Goal: Transaction & Acquisition: Purchase product/service

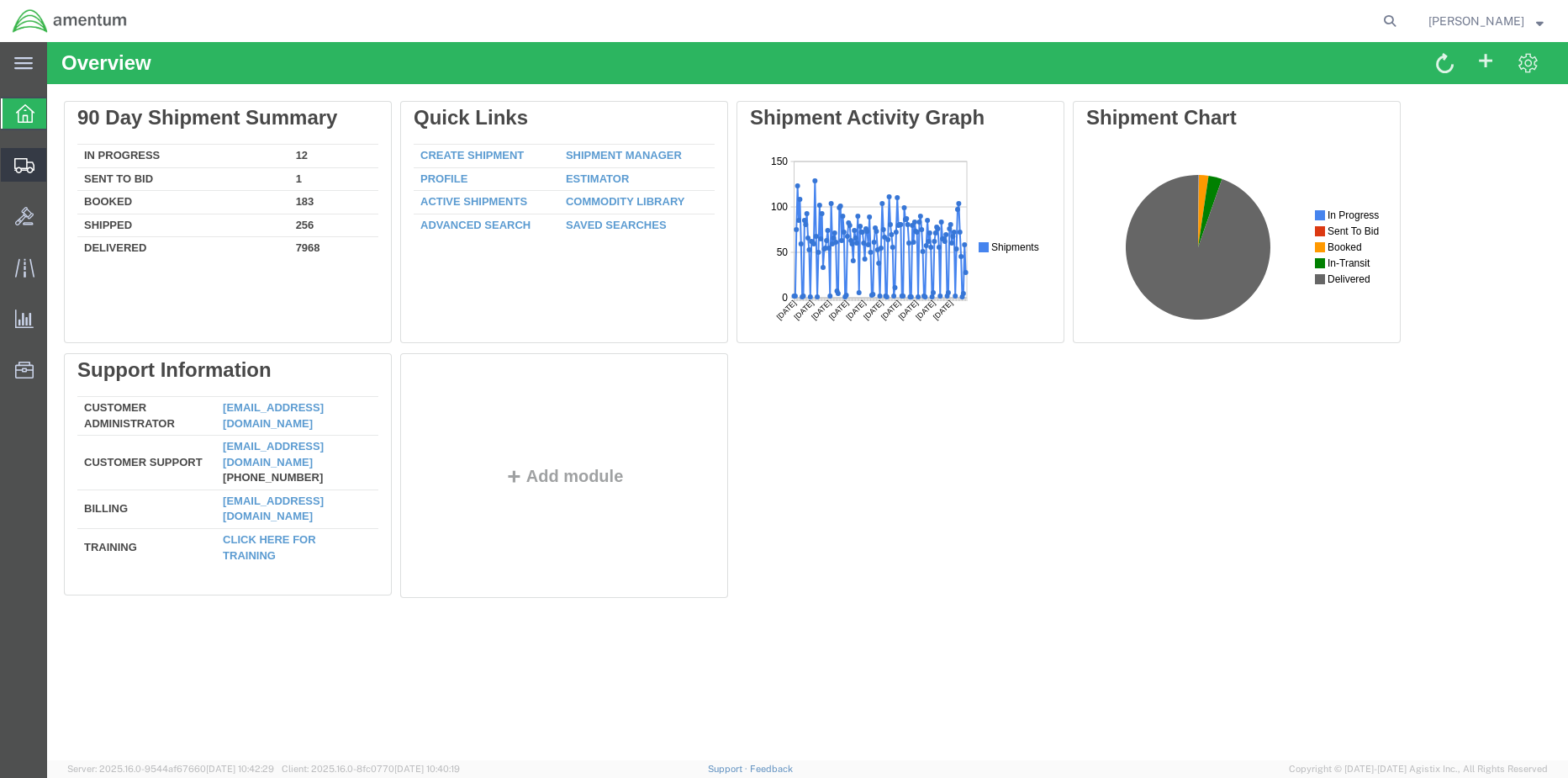
click at [0, 0] on span "Shipment Manager" at bounding box center [0, 0] width 0 height 0
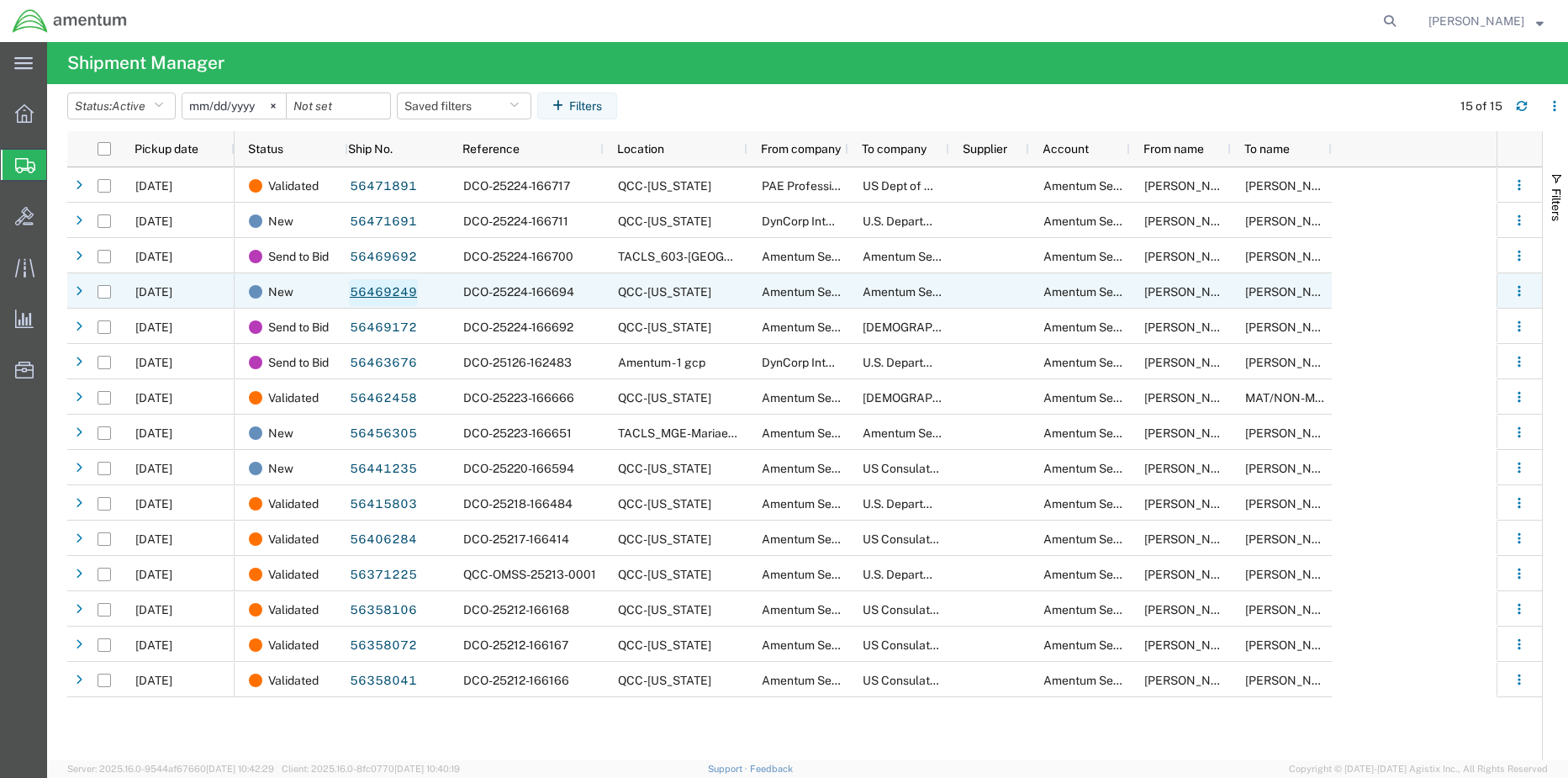
click at [363, 291] on link "56469249" at bounding box center [383, 292] width 69 height 27
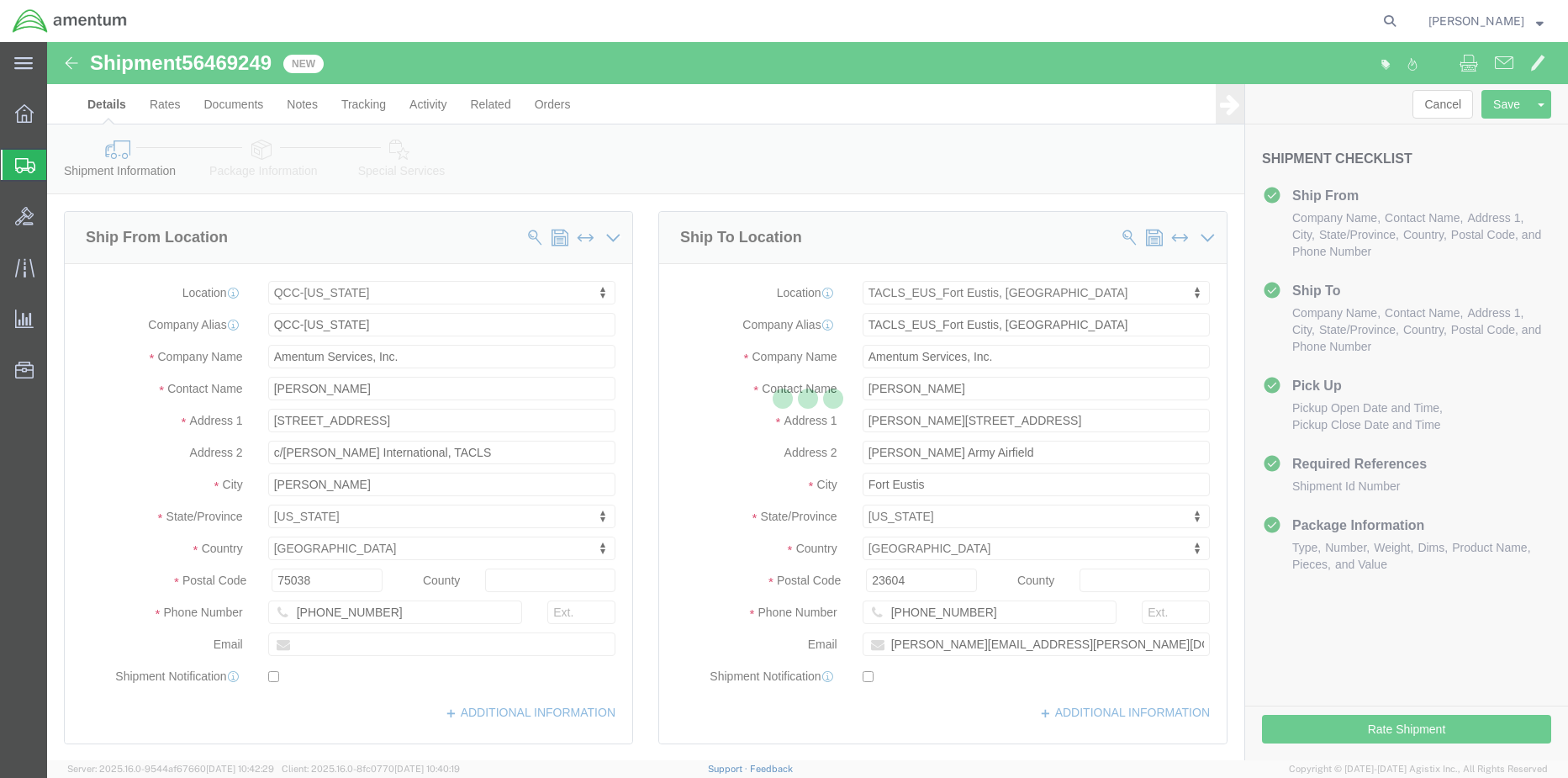
click at [1361, 733] on div at bounding box center [808, 402] width 1521 height 718
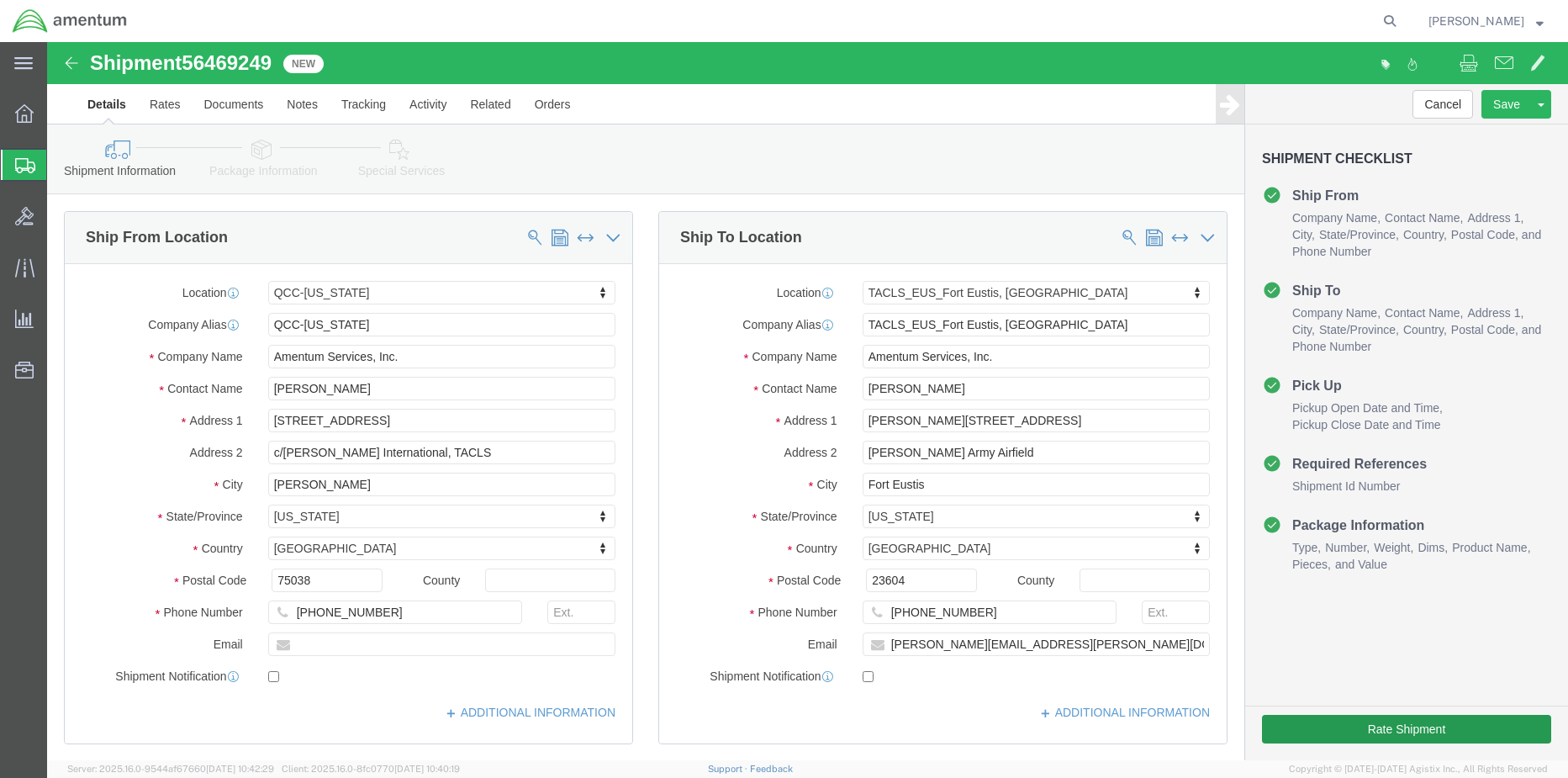
select select "42668"
select select "72491"
click button "Rate Shipment"
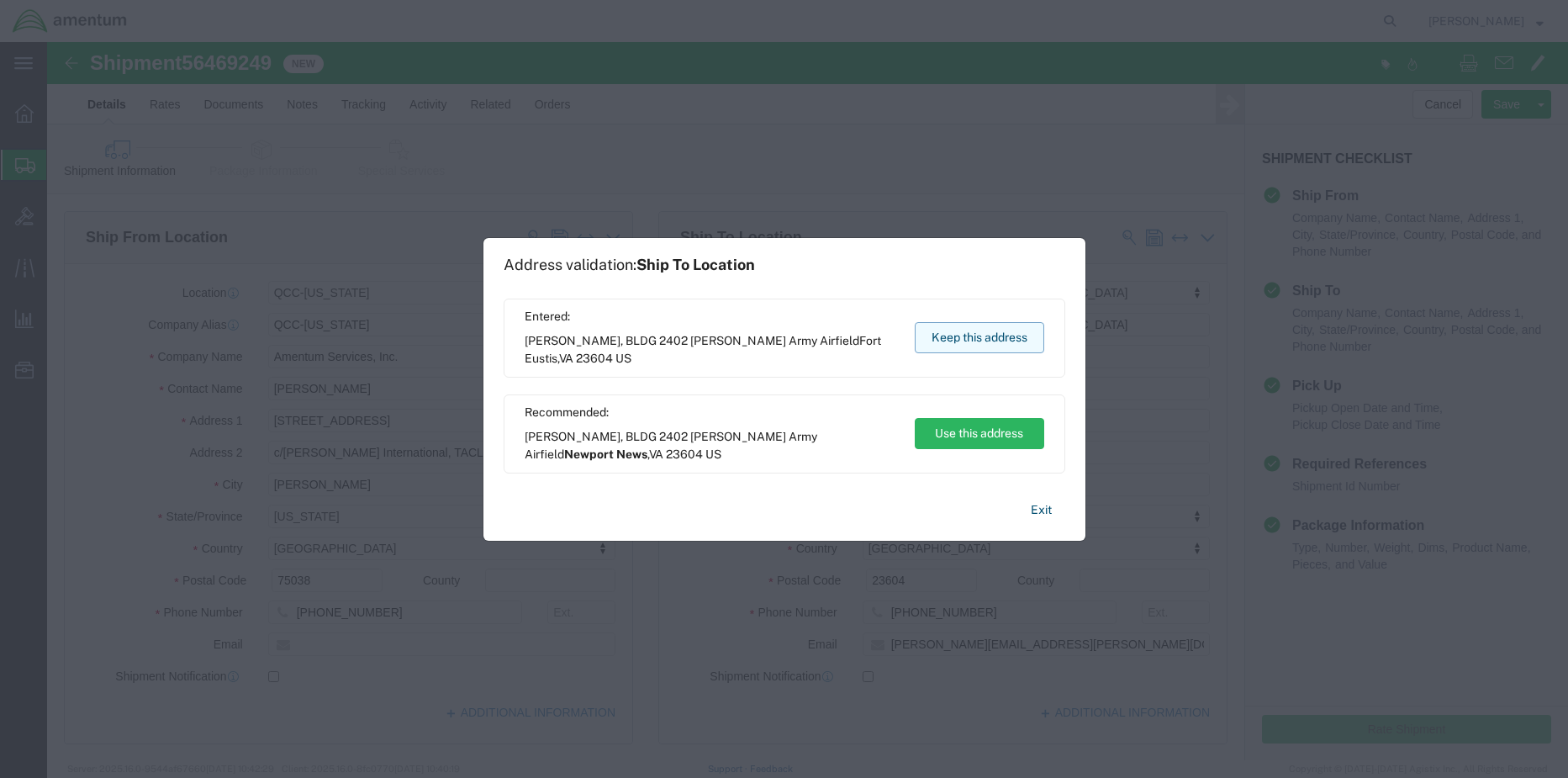
click at [959, 342] on button "Keep this address" at bounding box center [979, 338] width 129 height 31
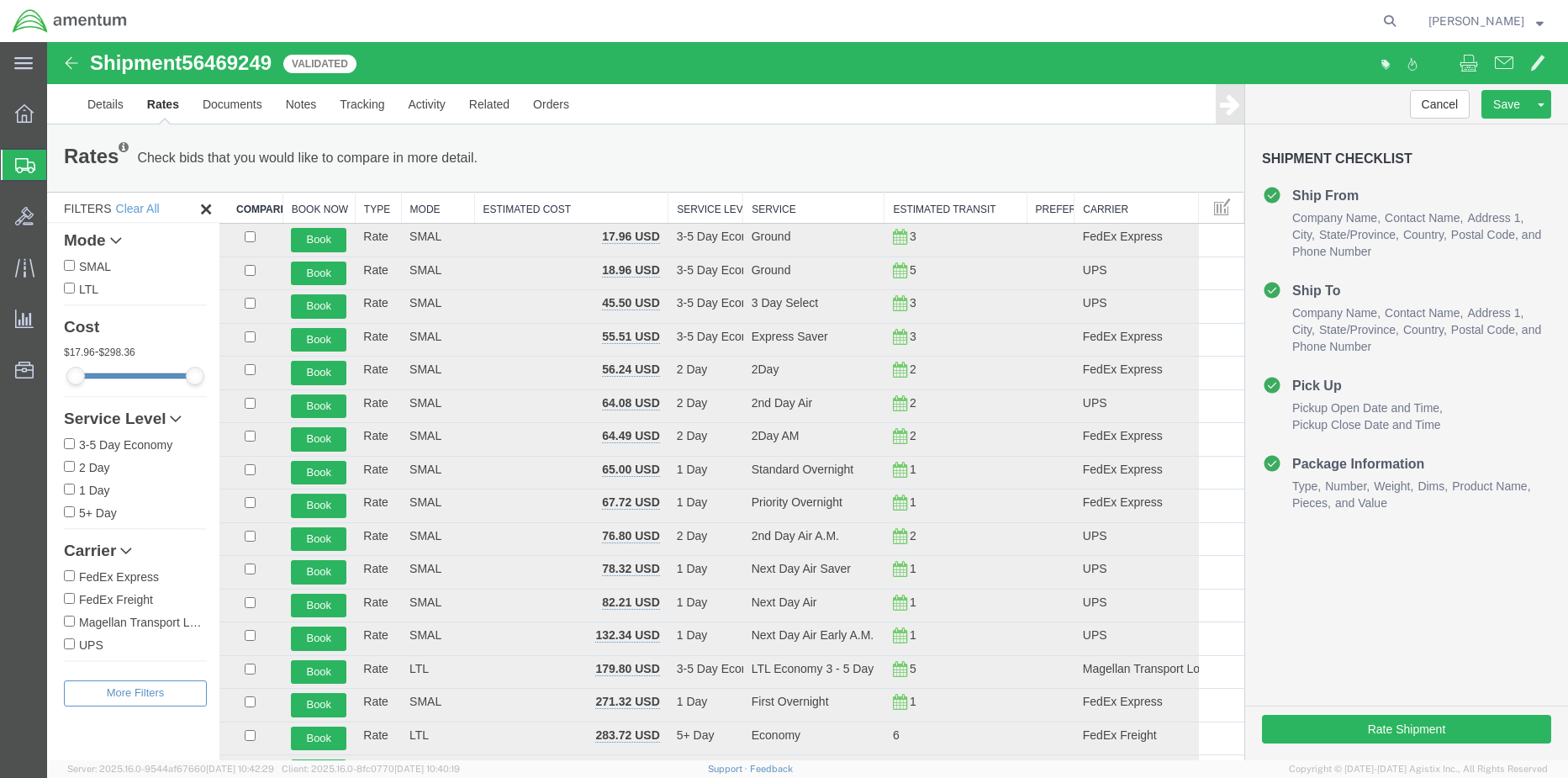
click at [72, 574] on input "FedEx Express" at bounding box center [69, 575] width 11 height 11
checkbox input "true"
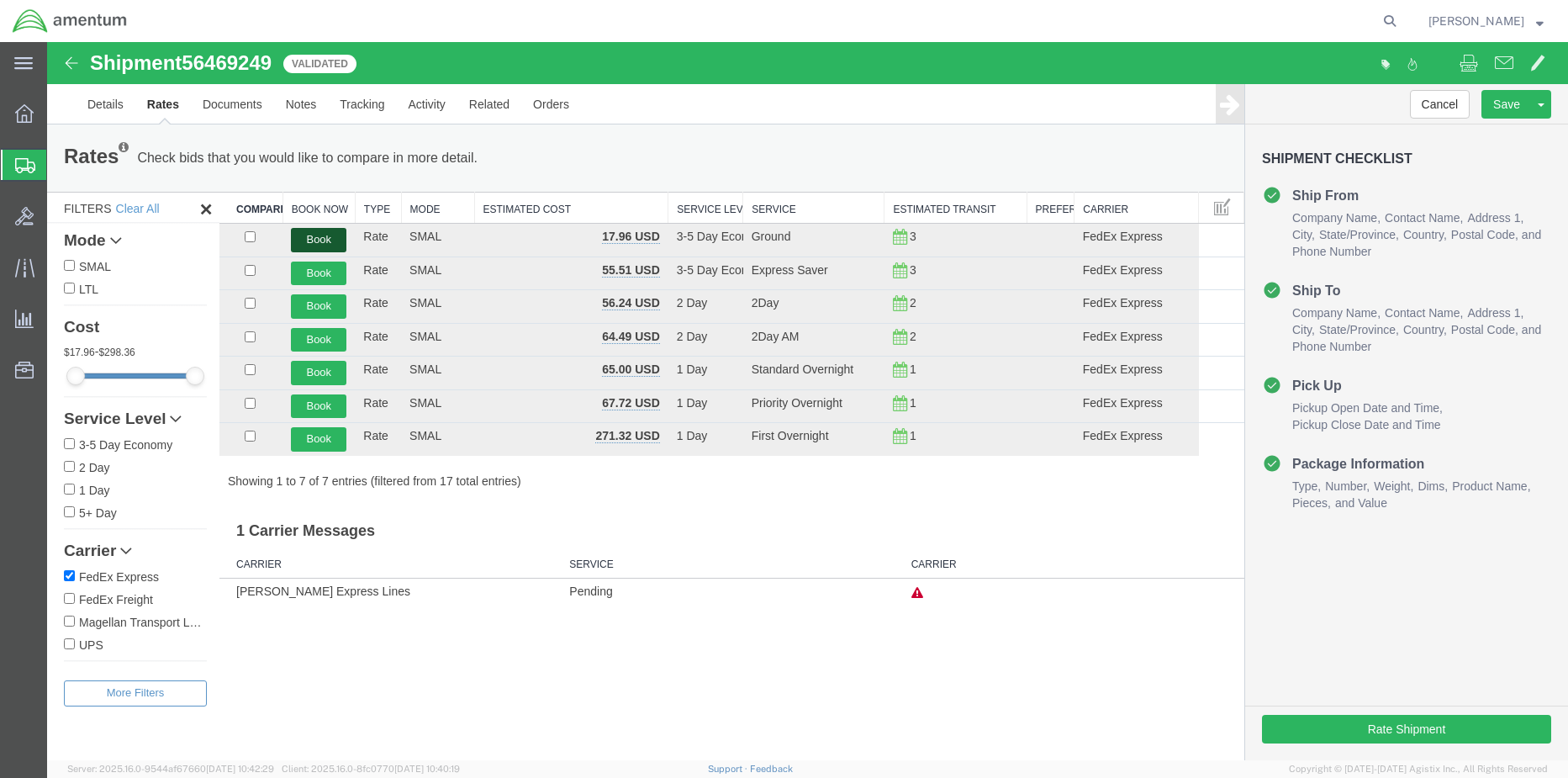
click at [312, 240] on button "Book" at bounding box center [318, 239] width 56 height 24
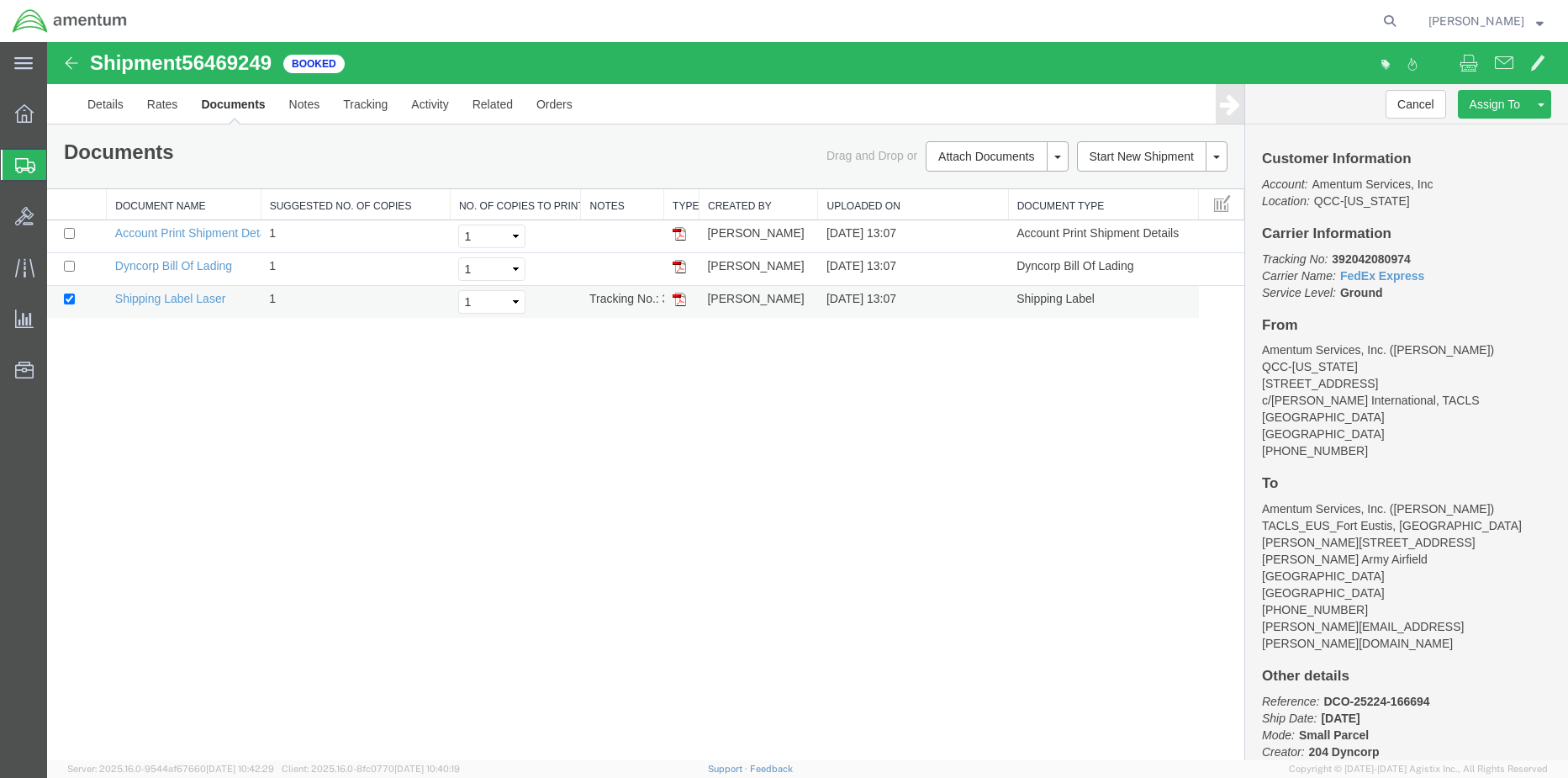
click at [684, 304] on img at bounding box center [679, 299] width 14 height 14
click at [21, 116] on icon at bounding box center [24, 113] width 18 height 18
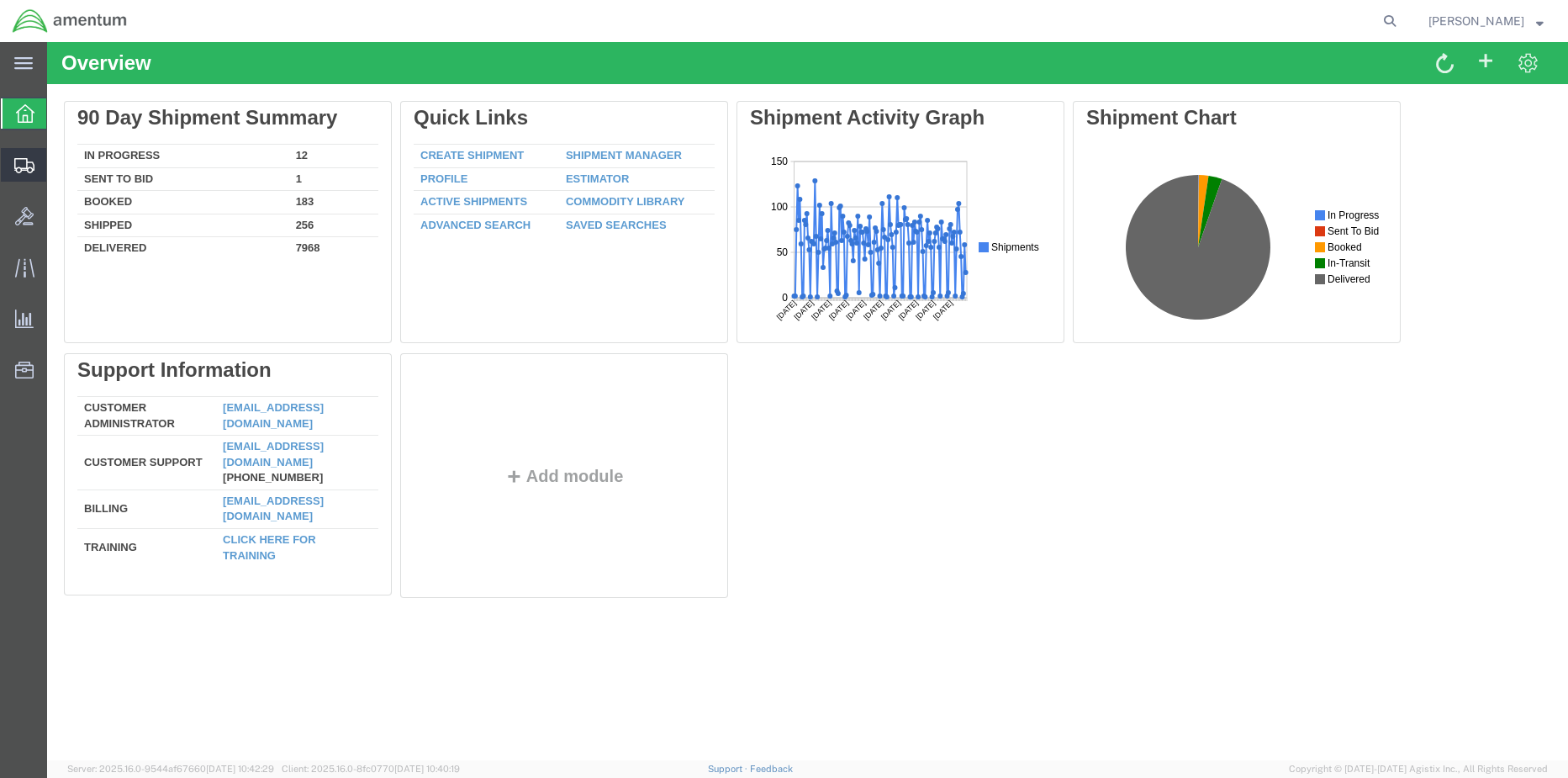
click at [18, 166] on icon at bounding box center [24, 166] width 20 height 15
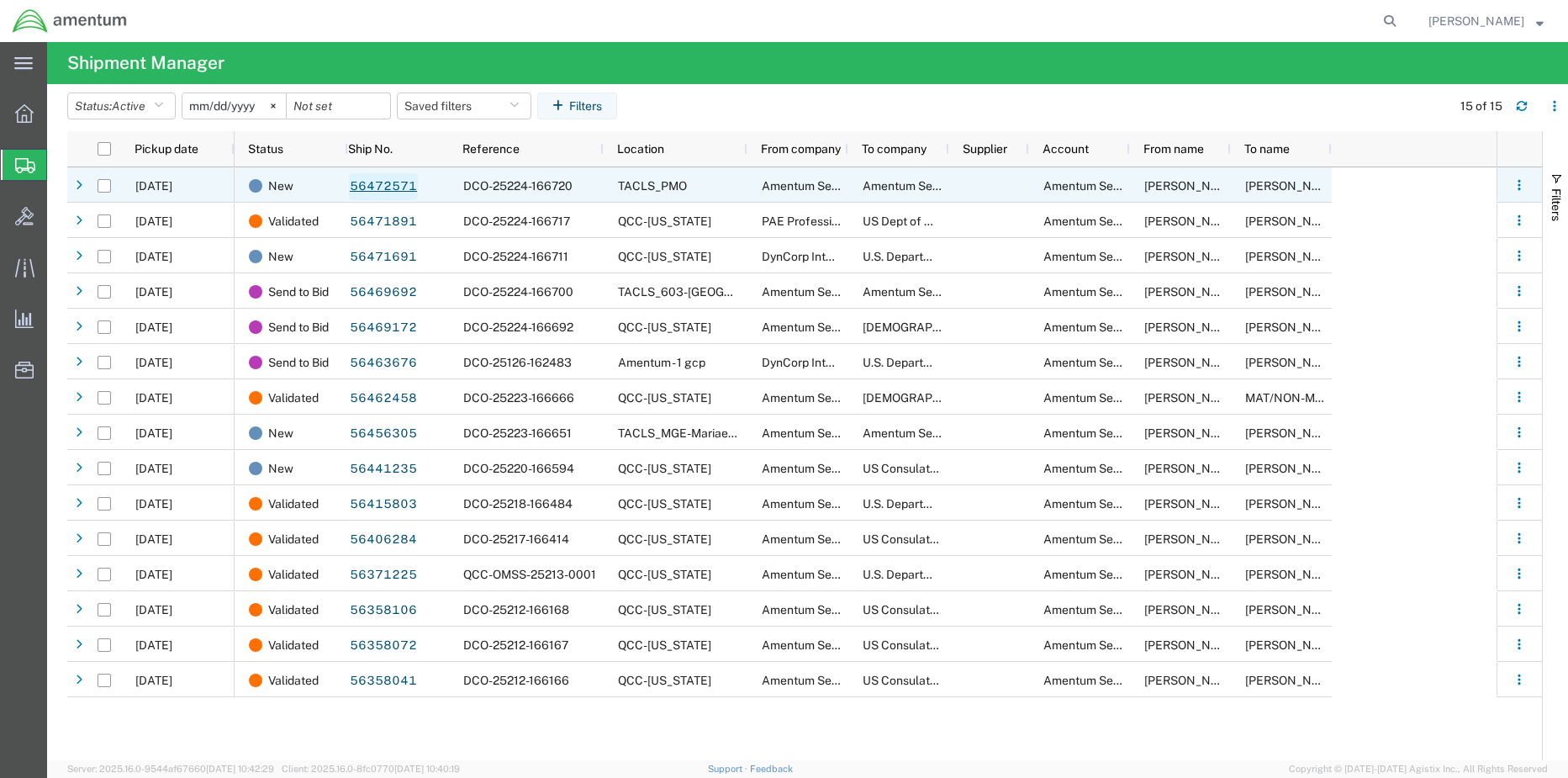
click at [376, 181] on link "56472571" at bounding box center [383, 186] width 69 height 27
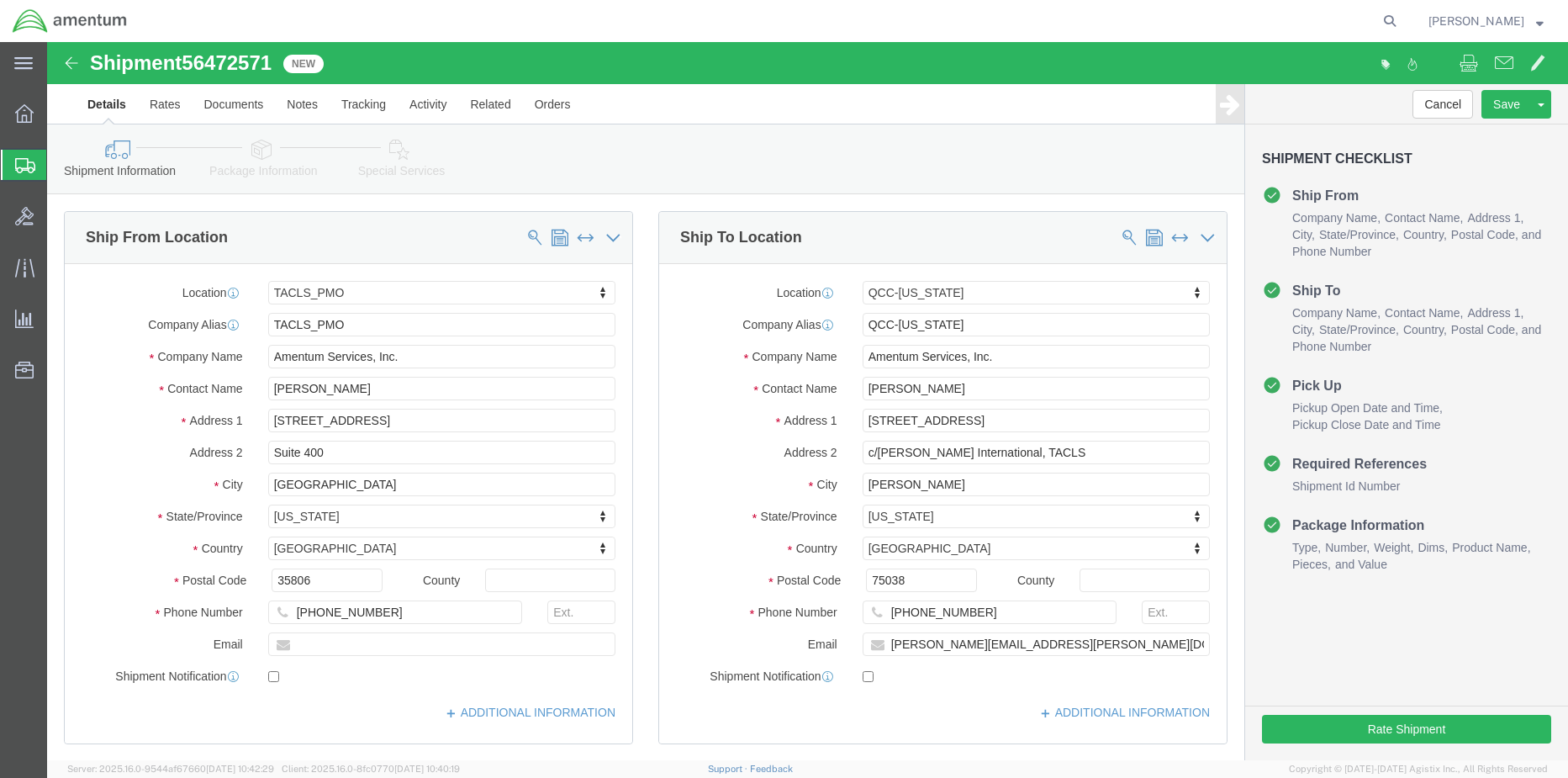
select select "42663"
select select "42668"
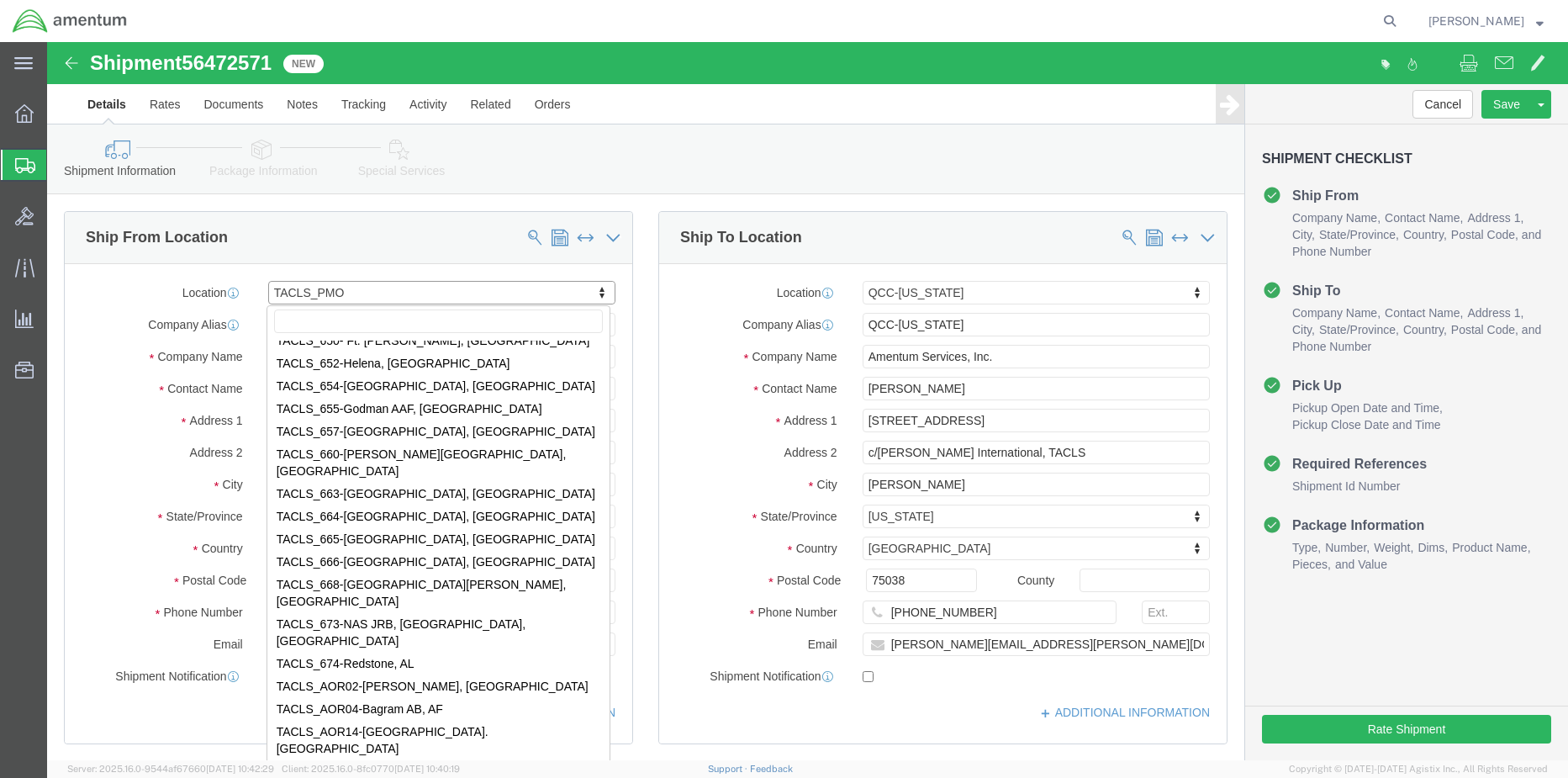
scroll to position [6540, 0]
click input "text"
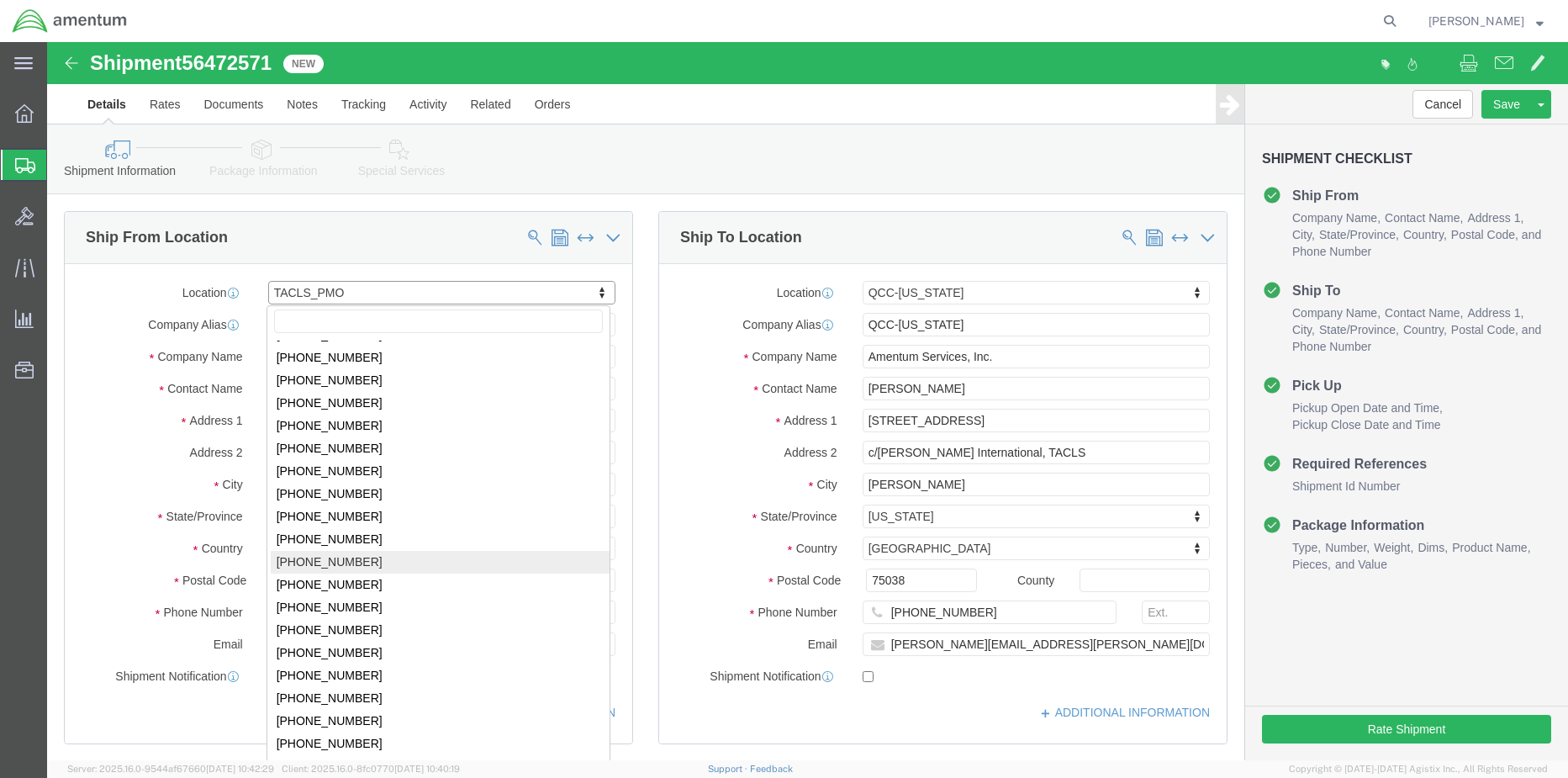
scroll to position [0, 0]
select select "MYPROFILE"
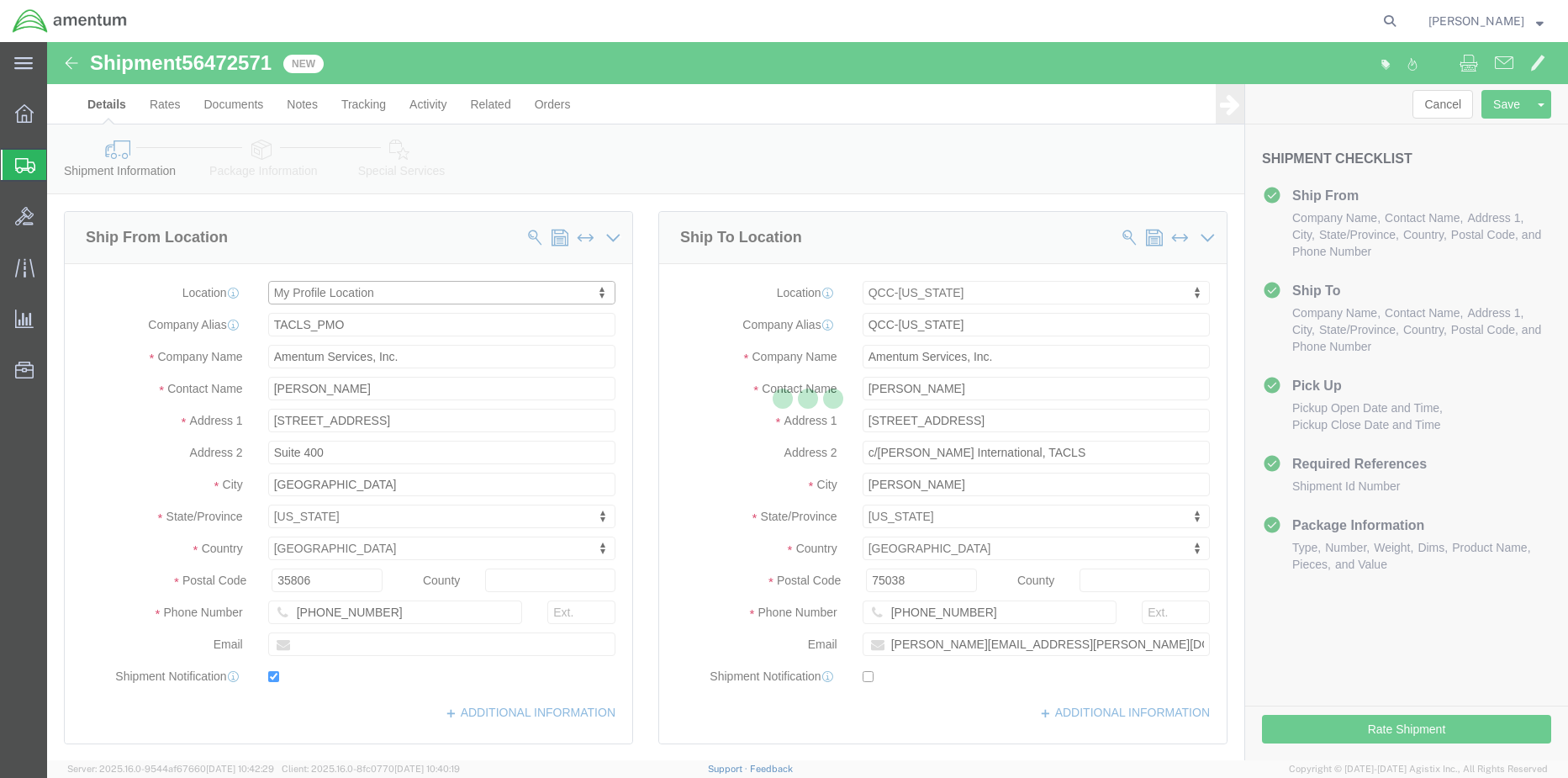
type input "4050 Valley View Ln, Dock Door # 22"
type input "c/o Crane Worldwide Logistics"
type input "75038"
type input "+1-817-647-5013"
type input "rebecca.thorstenson@amentum.com"
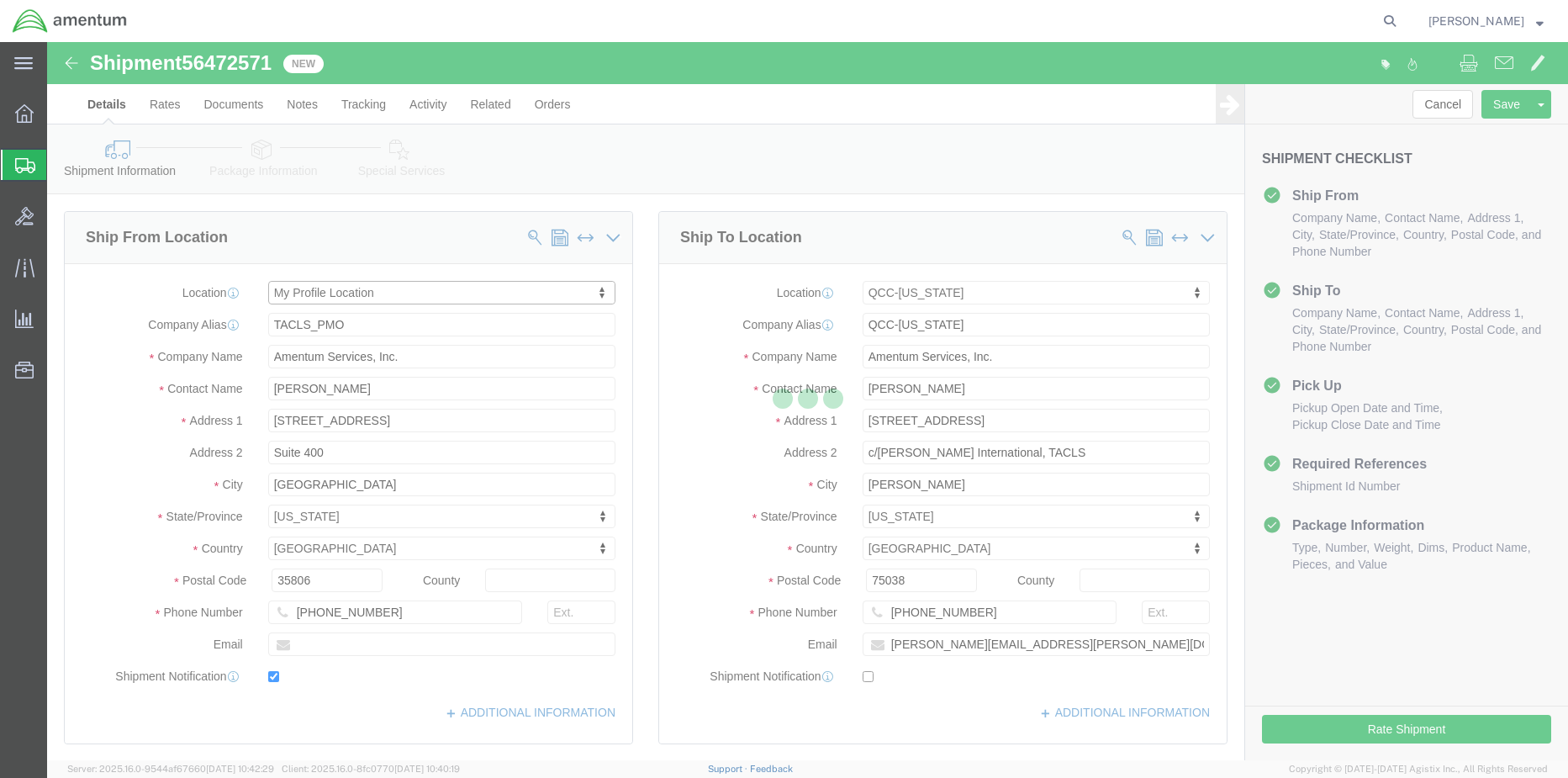
checkbox input "true"
type input "Rebecca Thorstenson"
type input "Irving"
select select "TX"
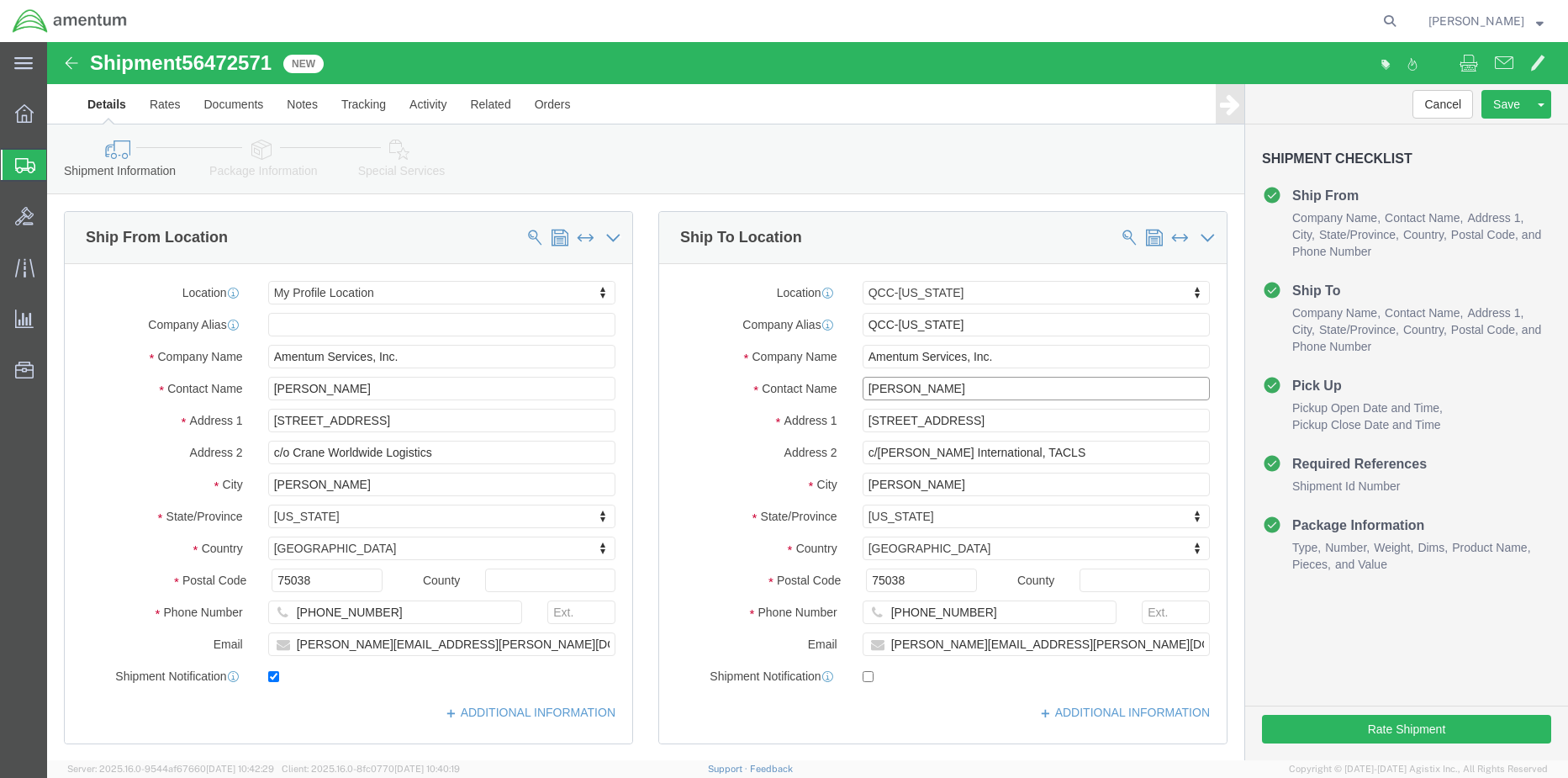
drag, startPoint x: 970, startPoint y: 347, endPoint x: 654, endPoint y: 348, distance: 316.0
click div "Contact Name Rebecca Thorstenson"
type input "s"
type input "A"
type input "Shannon Smith"
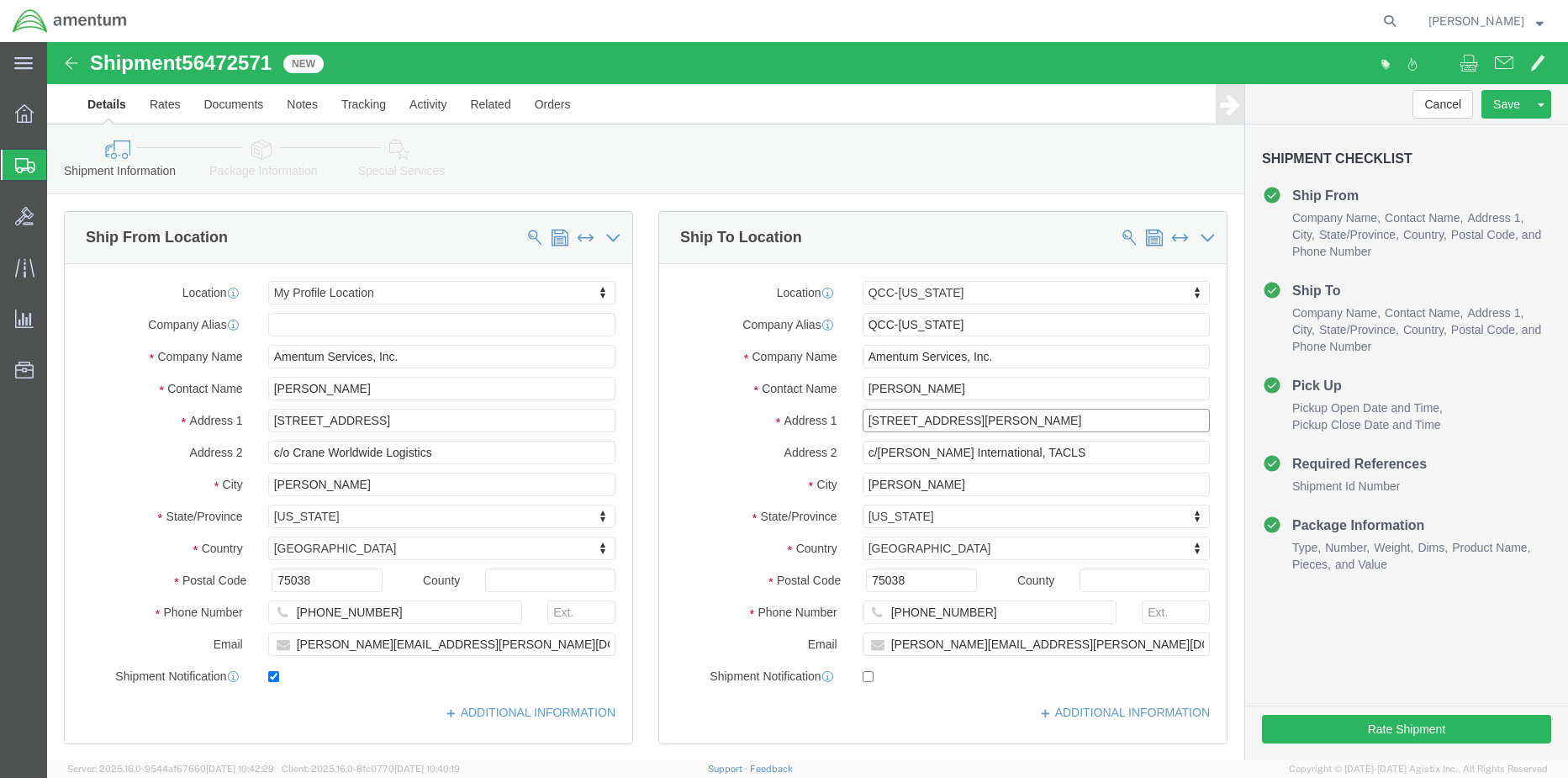
type input "4501 Mastin Lake Rd NW"
select select
type input "."
type input "Huntsville"
select select
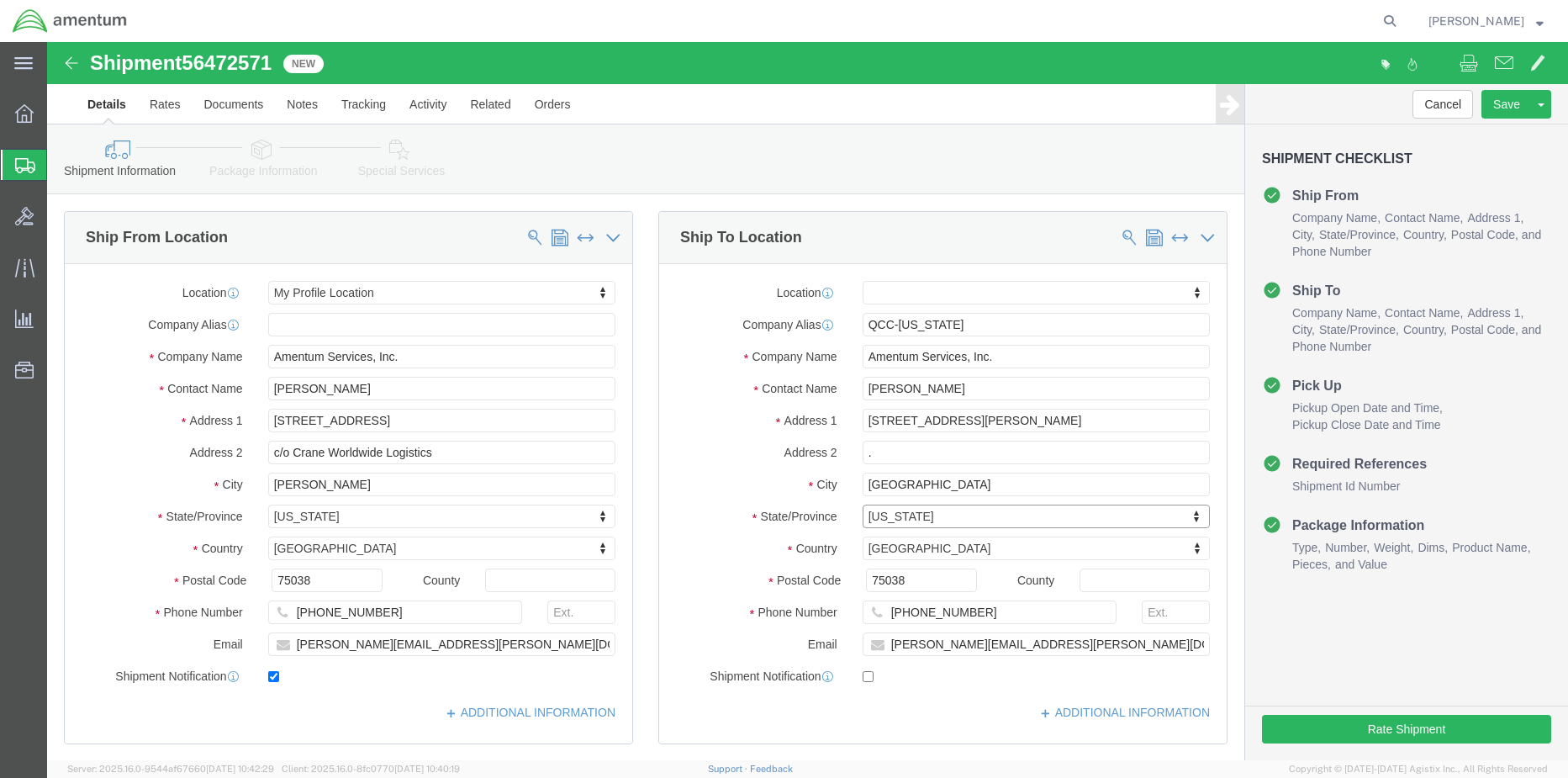
type input "s"
type input "sa"
type input "s"
type input "ala"
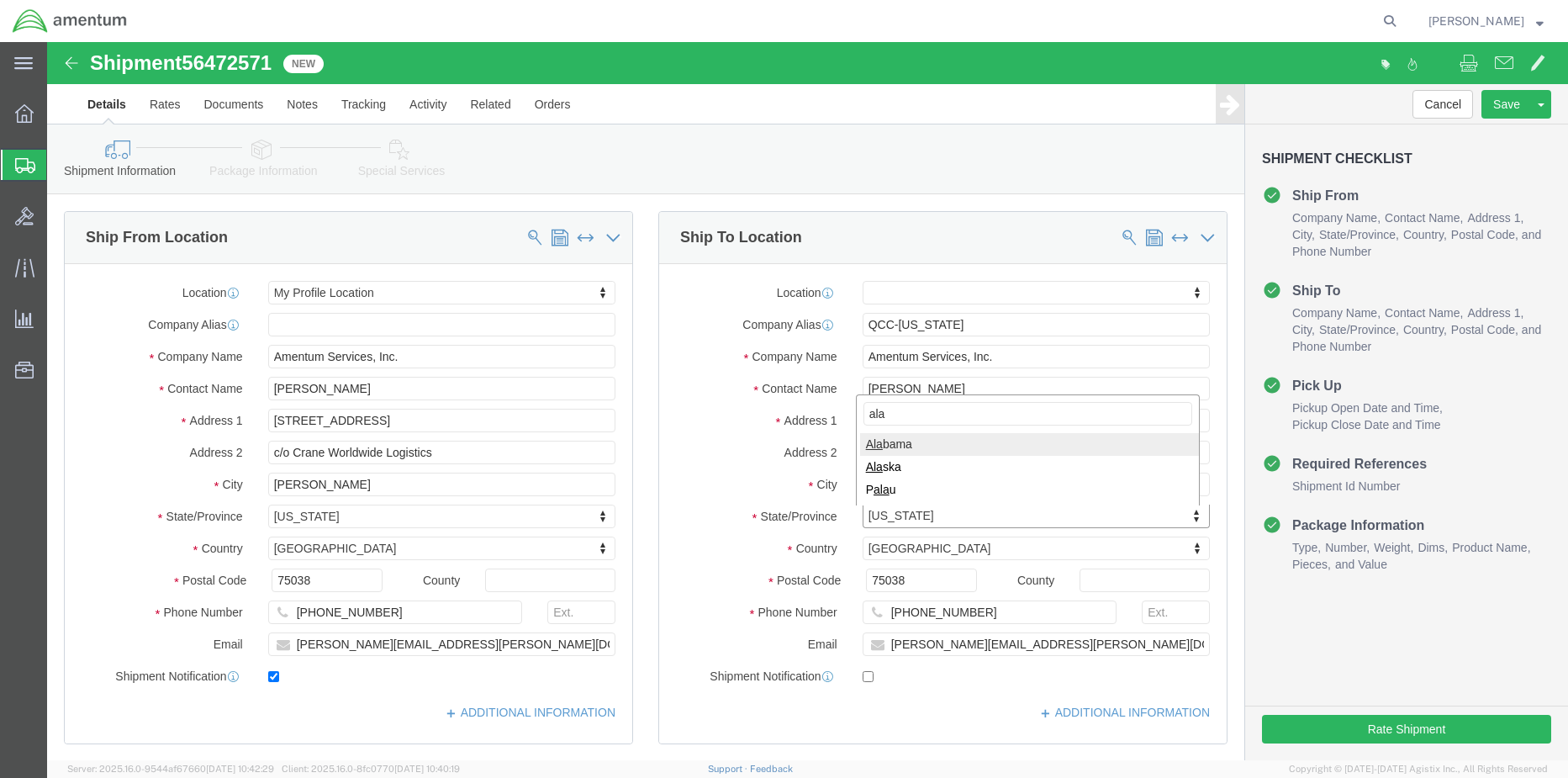
select select
select select "AL"
drag, startPoint x: 889, startPoint y: 539, endPoint x: 735, endPoint y: 542, distance: 154.0
click div "Postal Code 75038"
type input "35810"
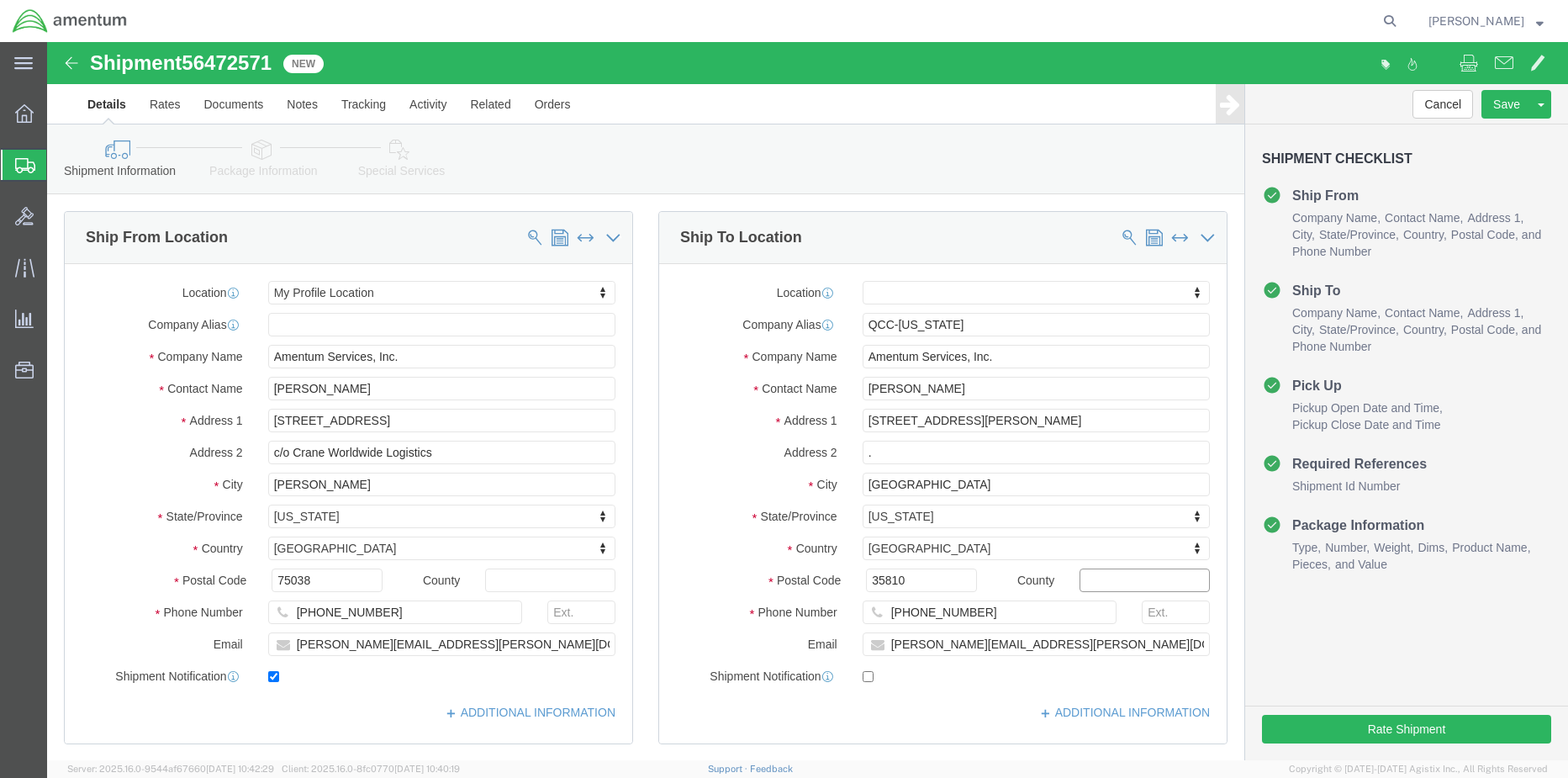
select select
type input "256-819-5349"
drag, startPoint x: 1055, startPoint y: 606, endPoint x: 719, endPoint y: 598, distance: 336.1
click div "Email rebecca.thorstenson@amentum.com"
click input "checkbox"
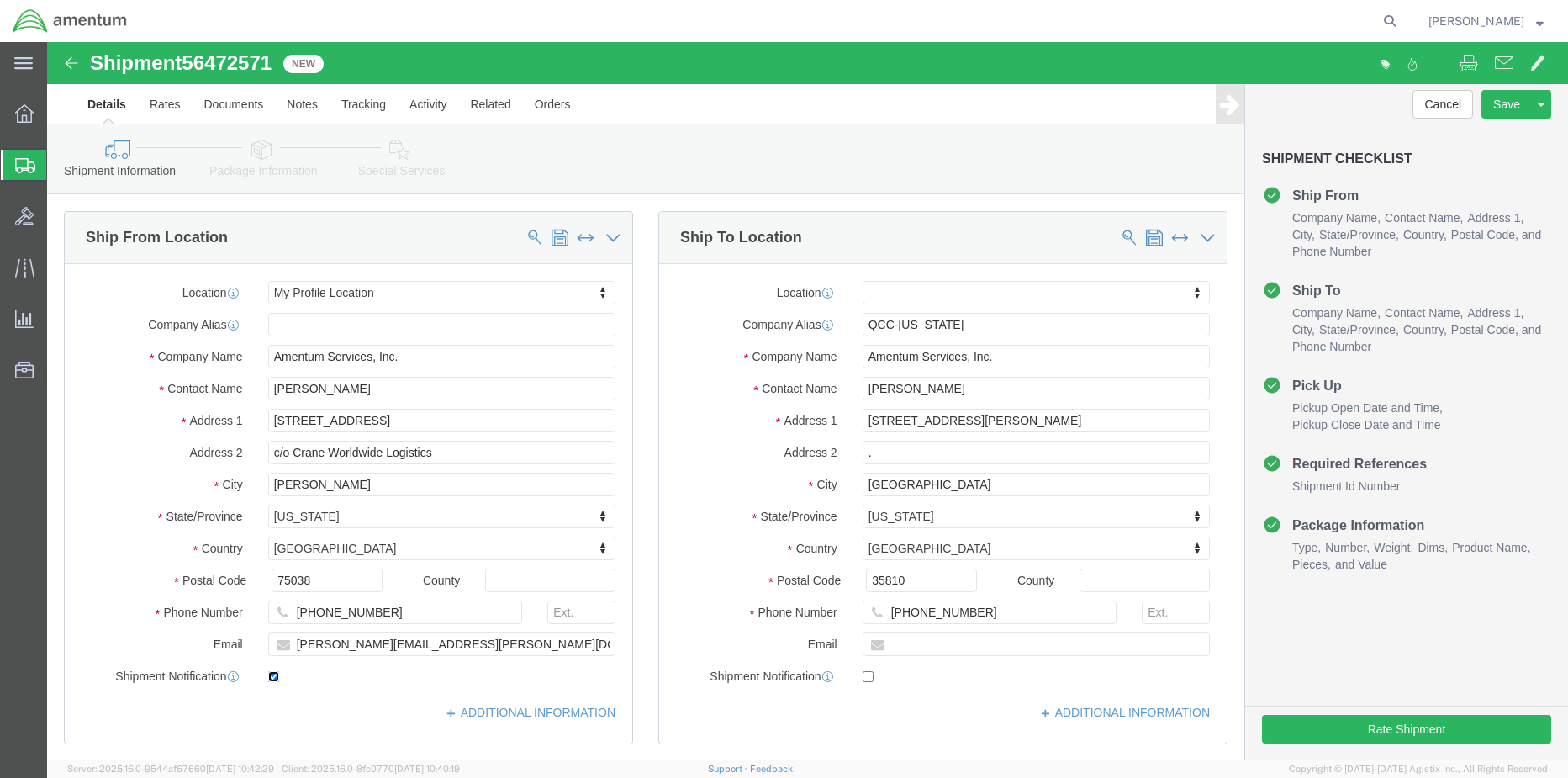
checkbox input "false"
click button "Rate Shipment"
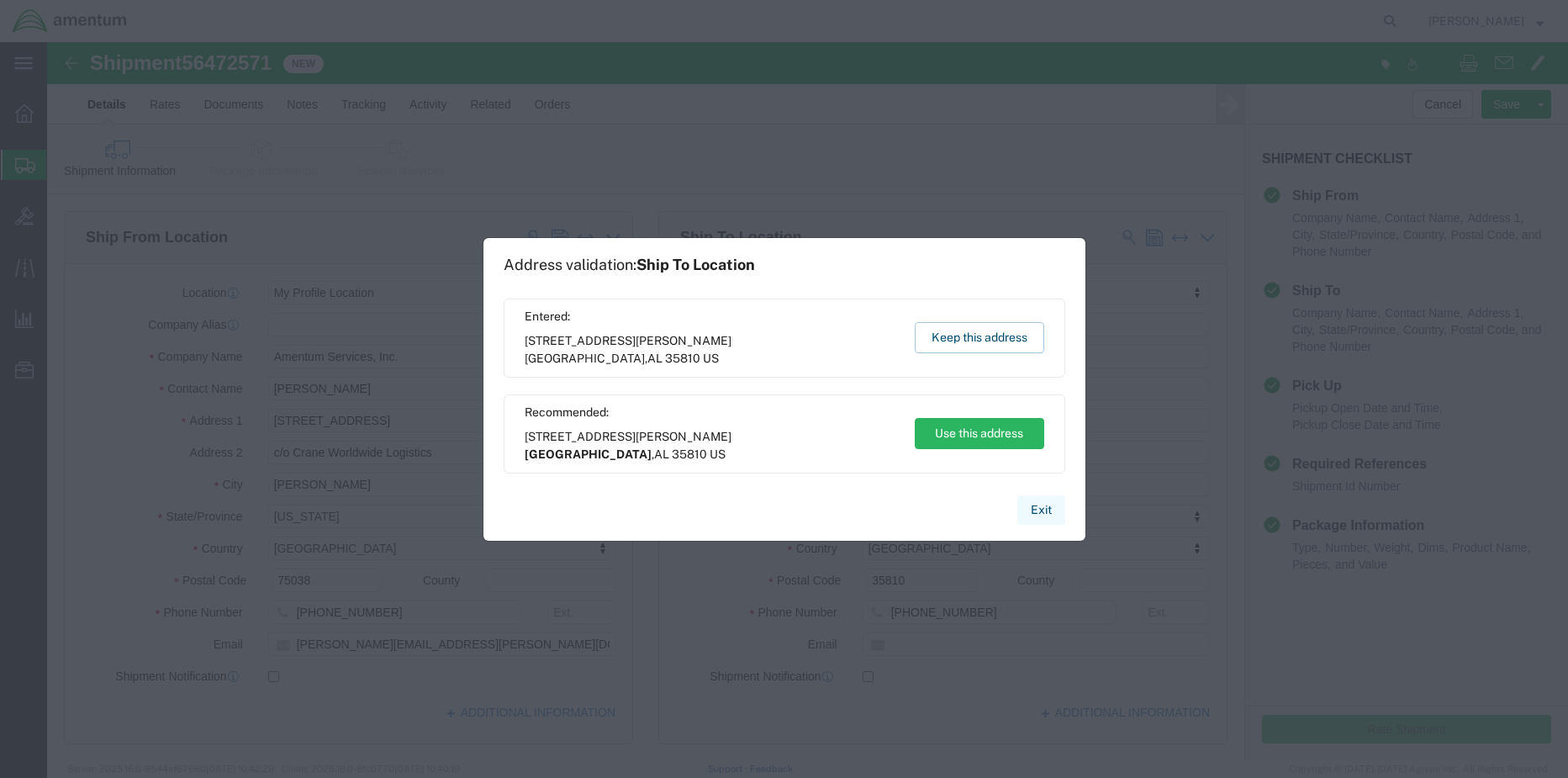
click at [1047, 510] on button "Exit" at bounding box center [1041, 510] width 48 height 29
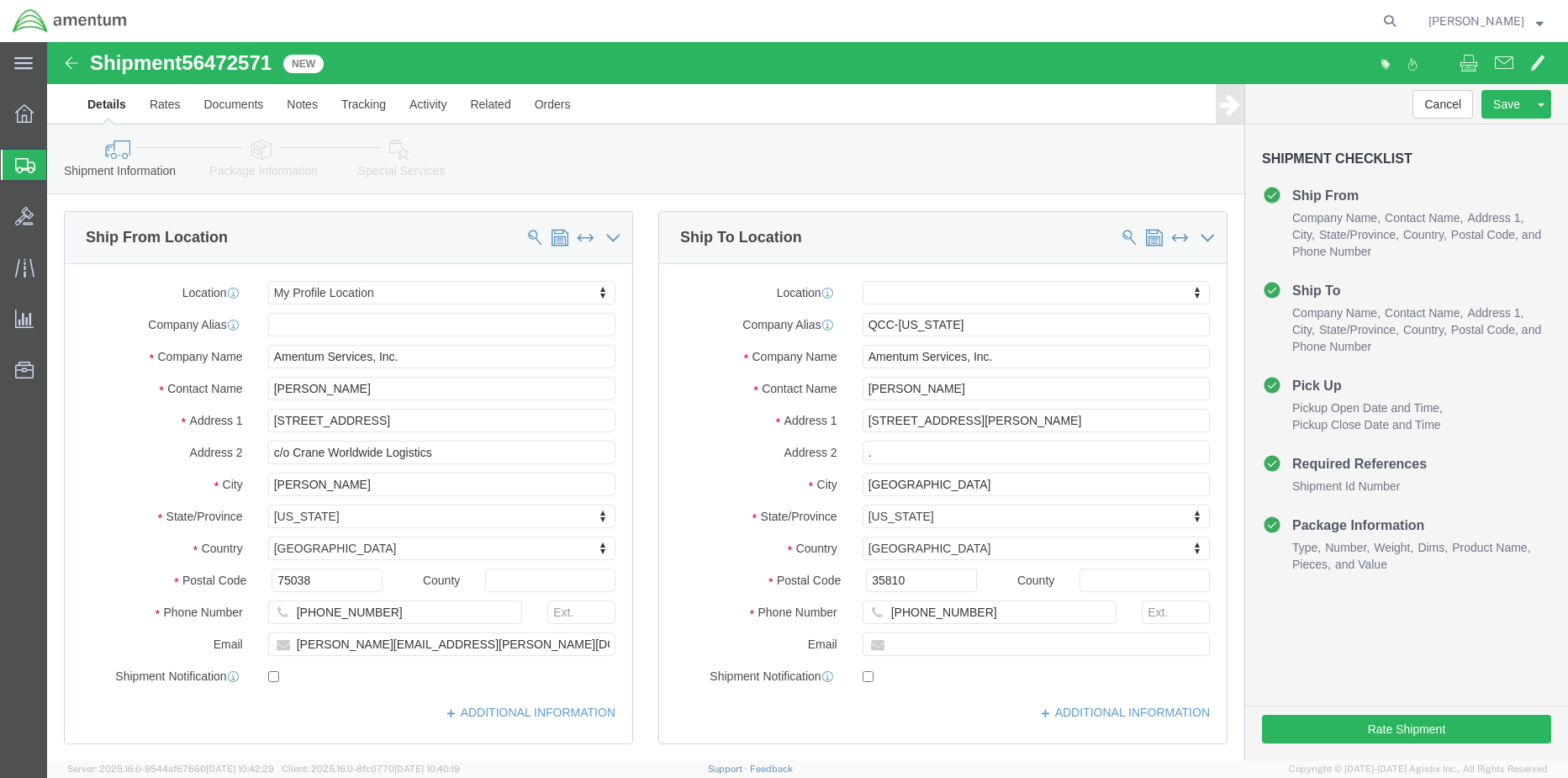
click icon
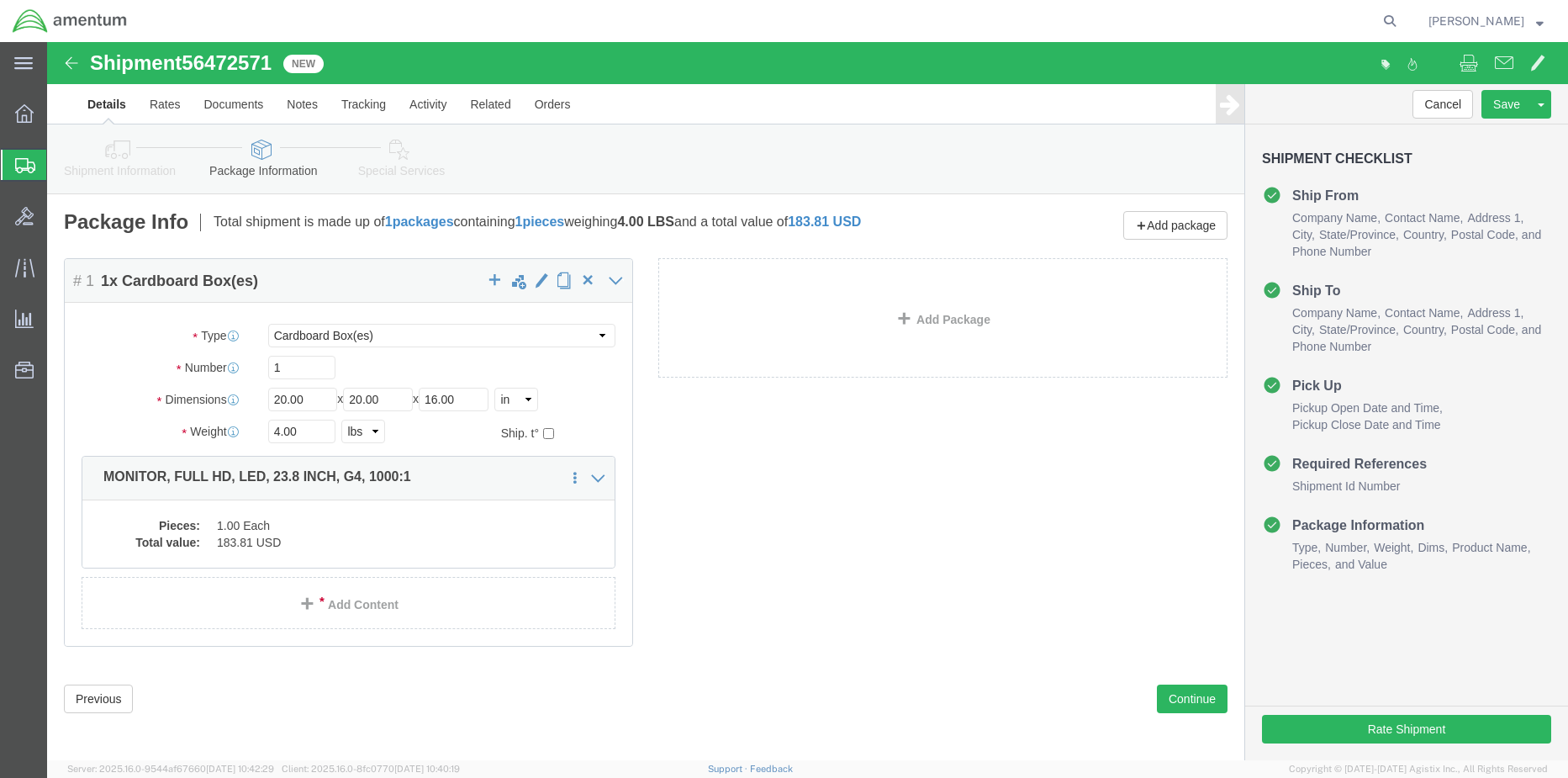
click icon
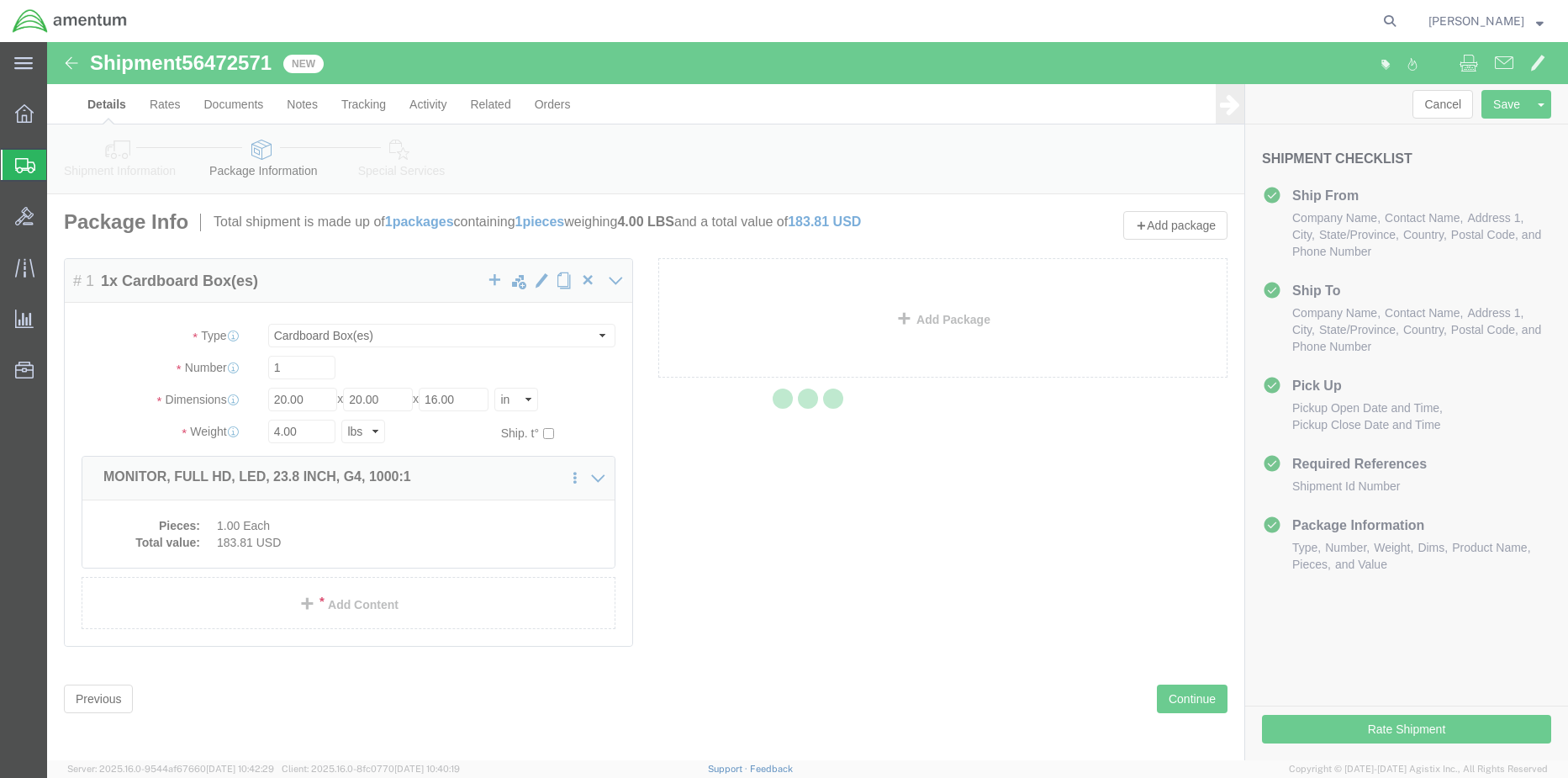
select select
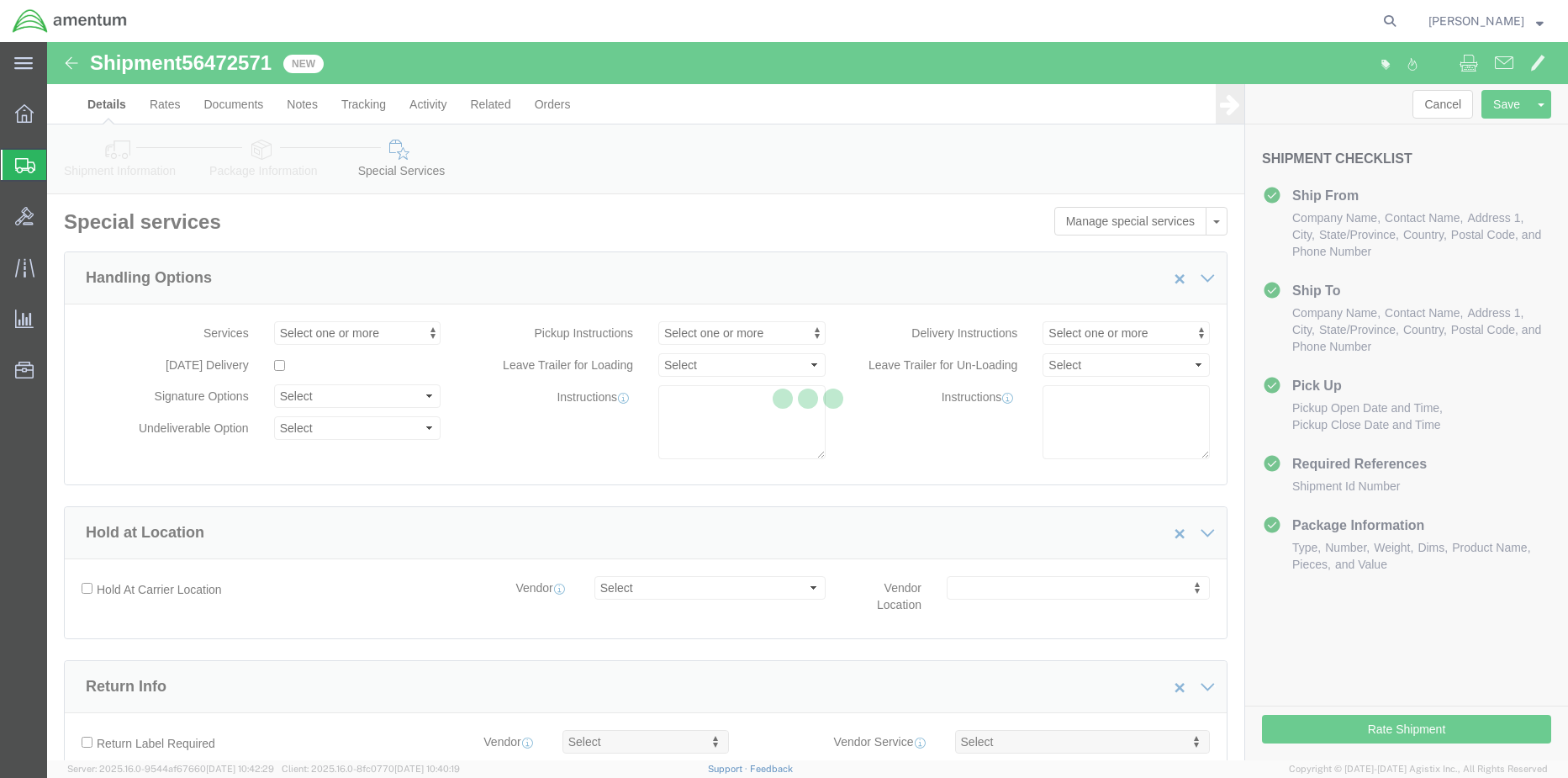
select select "DEPARTMENT"
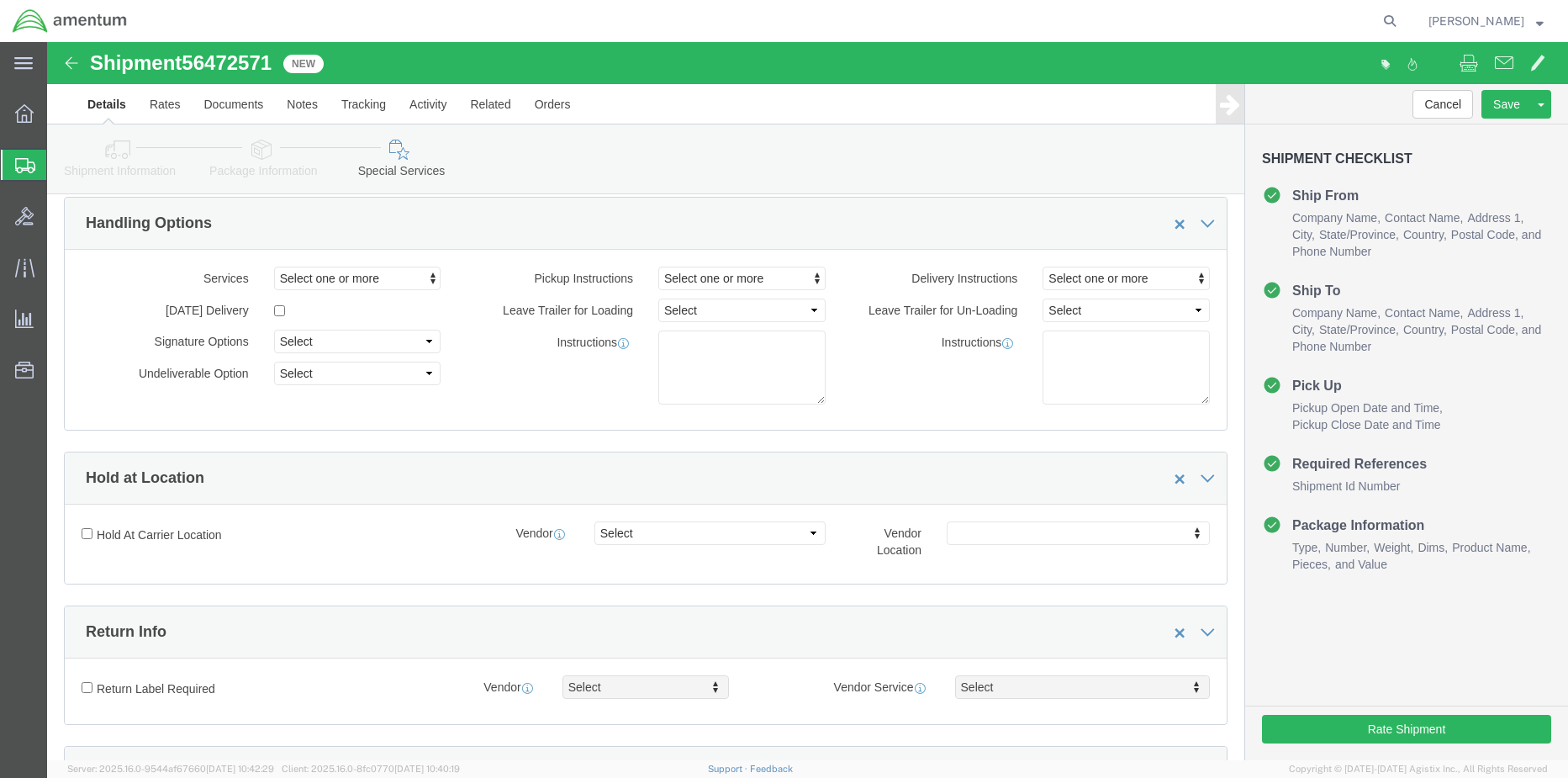
scroll to position [84, 0]
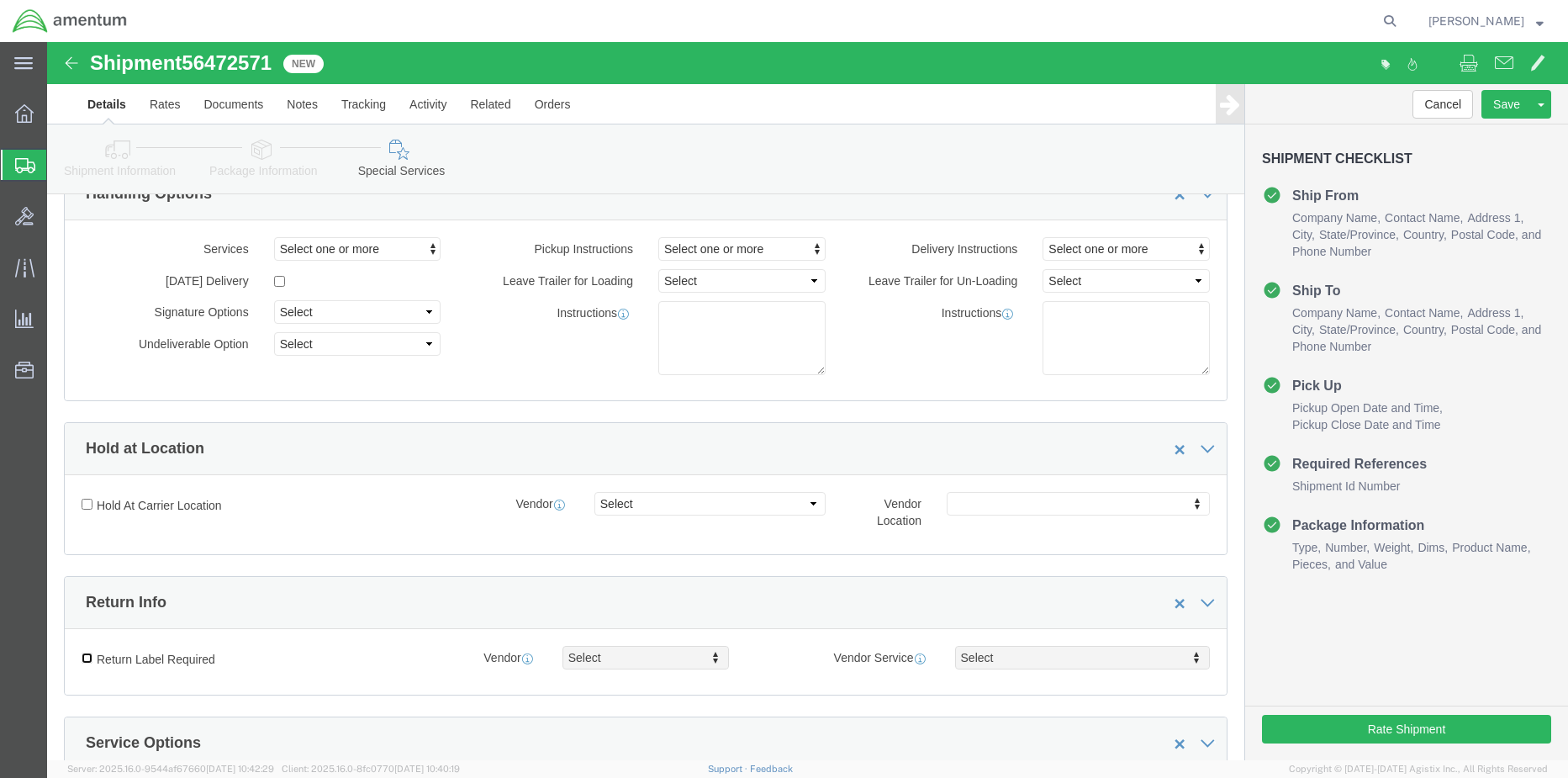
click label "Return Label Required"
click input "Return Label Required"
checkbox input "true"
select select "5"
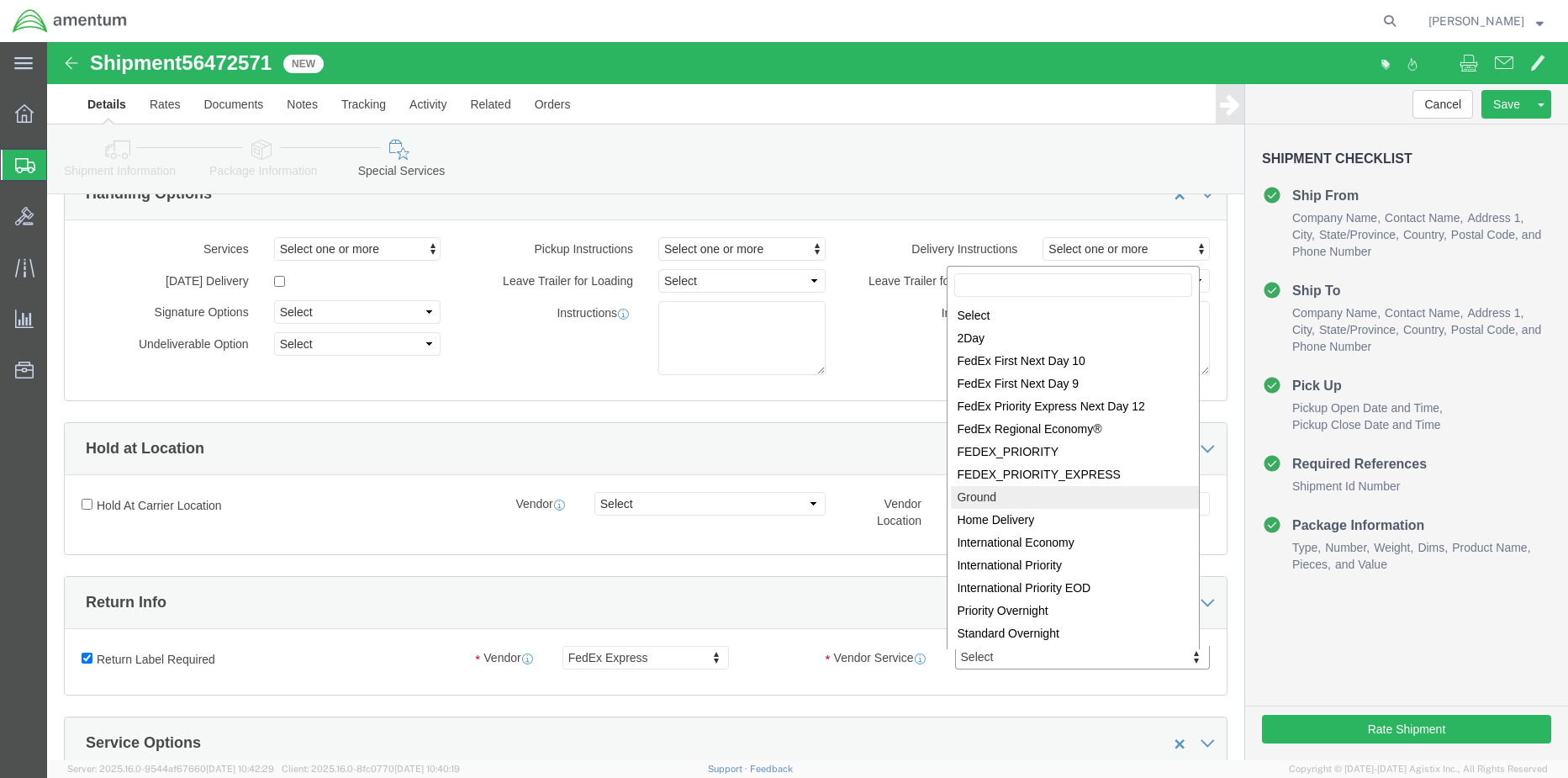
select select "12"
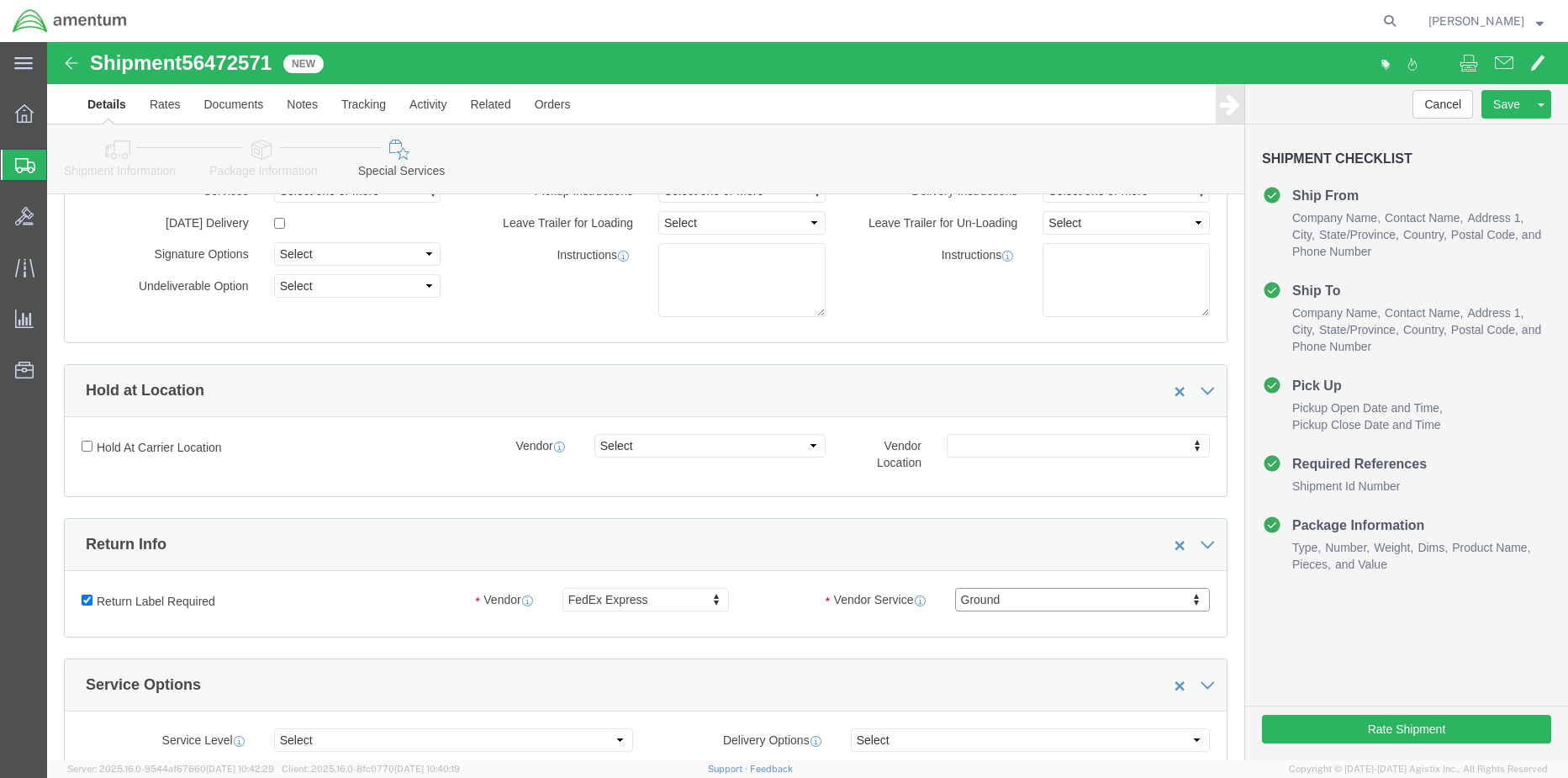
scroll to position [252, 0]
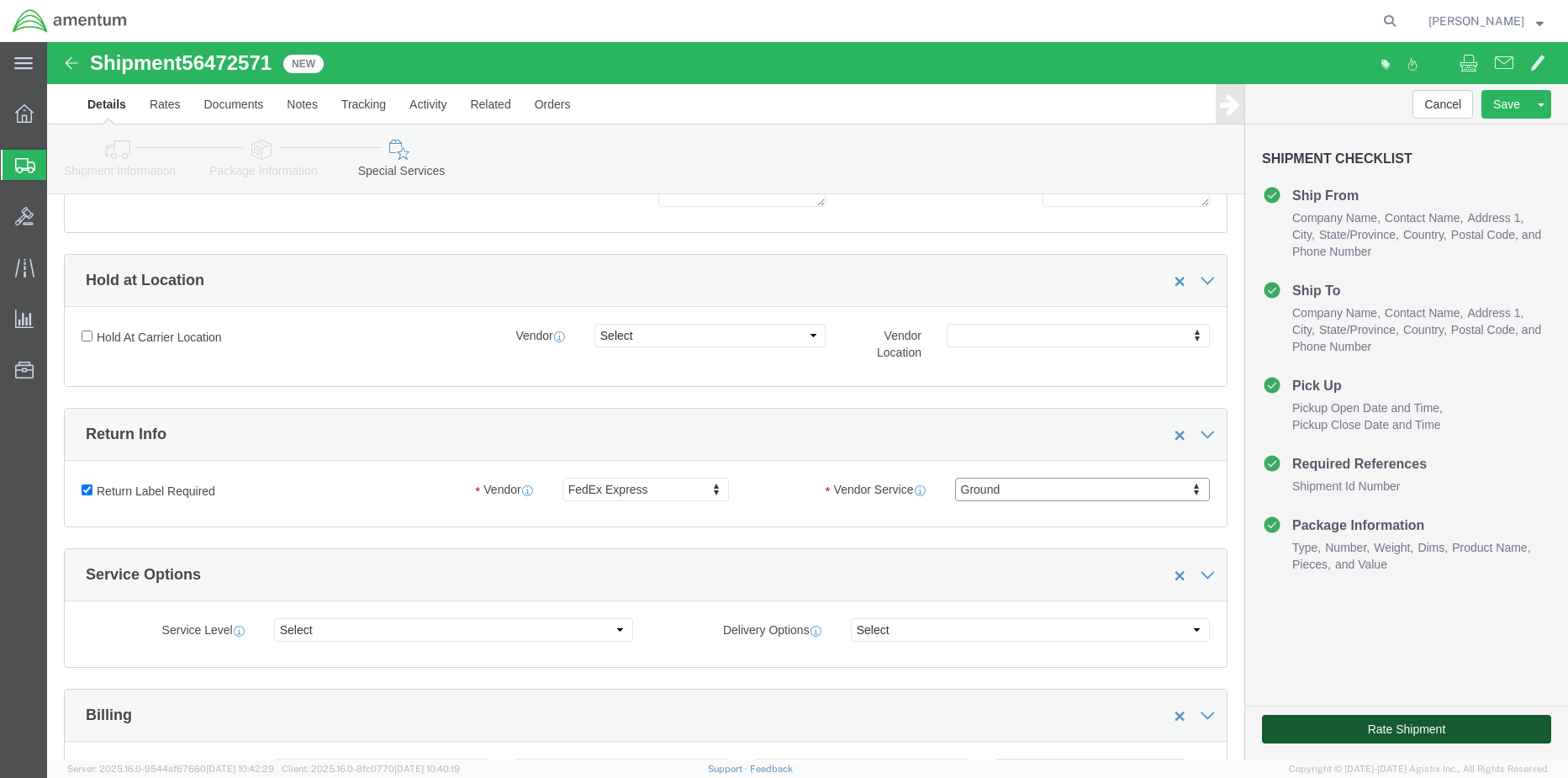
click button "Rate Shipment"
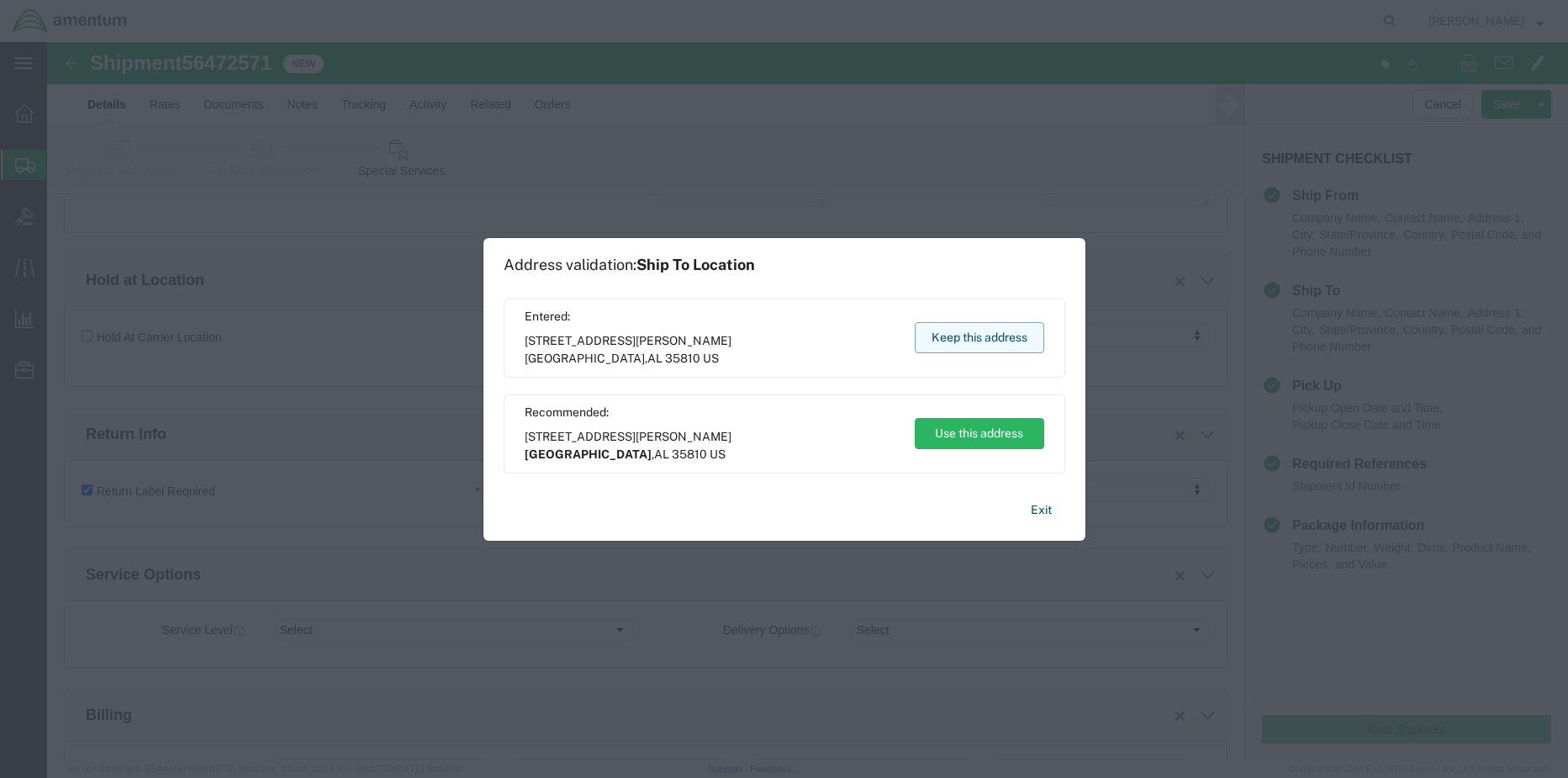
click at [964, 340] on button "Keep this address" at bounding box center [979, 338] width 129 height 31
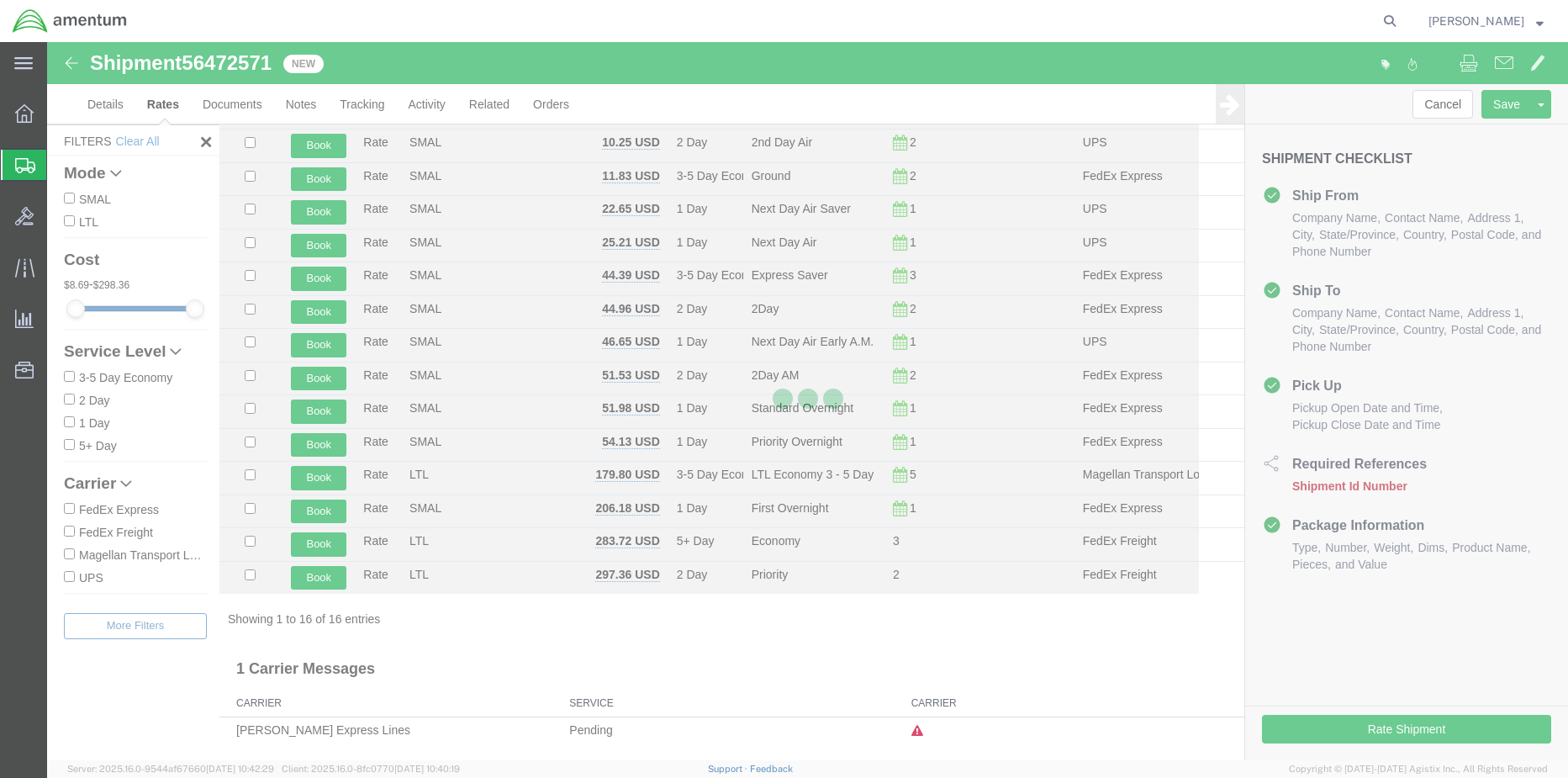
scroll to position [127, 0]
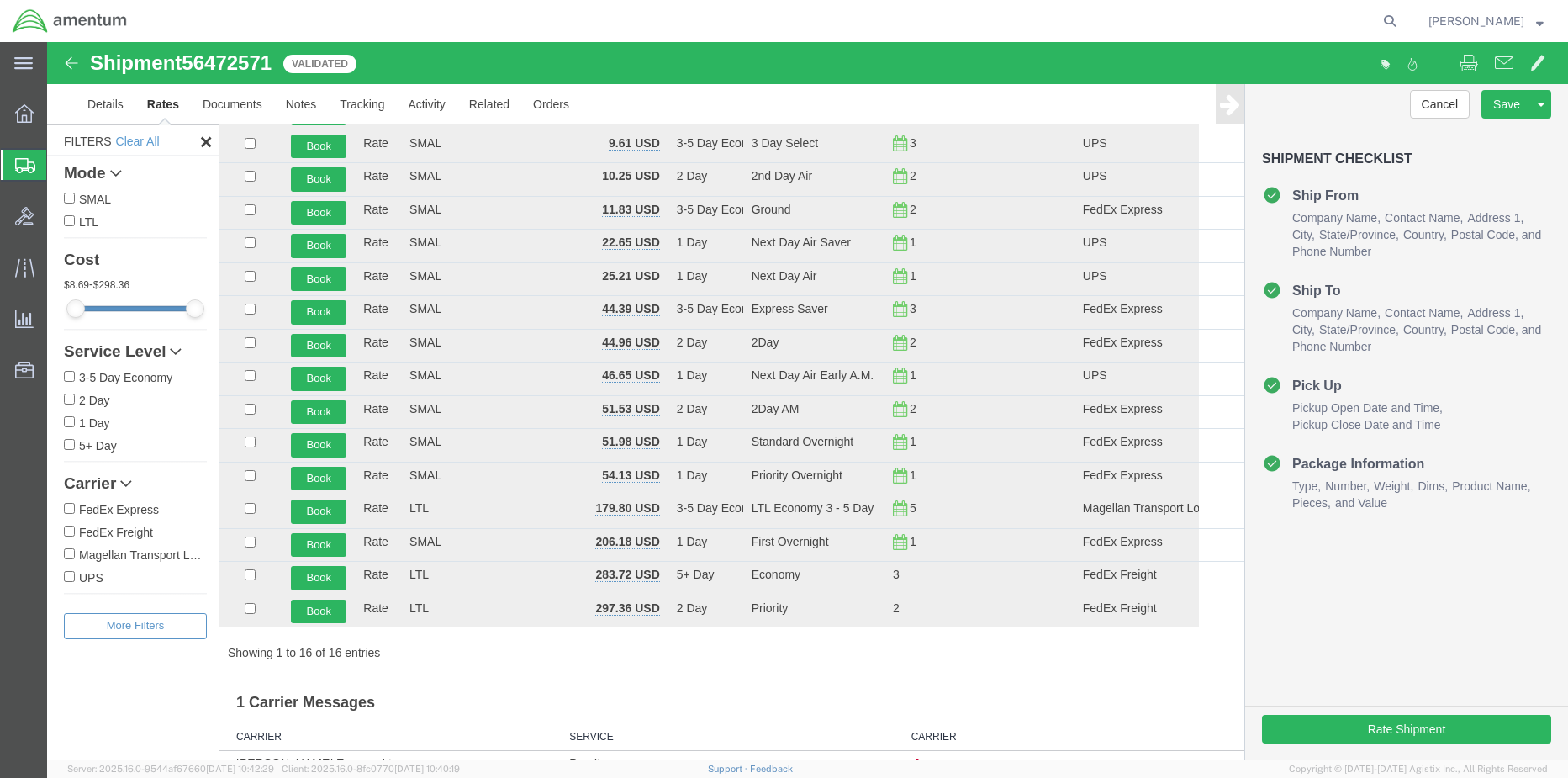
click at [72, 507] on input "FedEx Express" at bounding box center [69, 508] width 11 height 11
checkbox input "true"
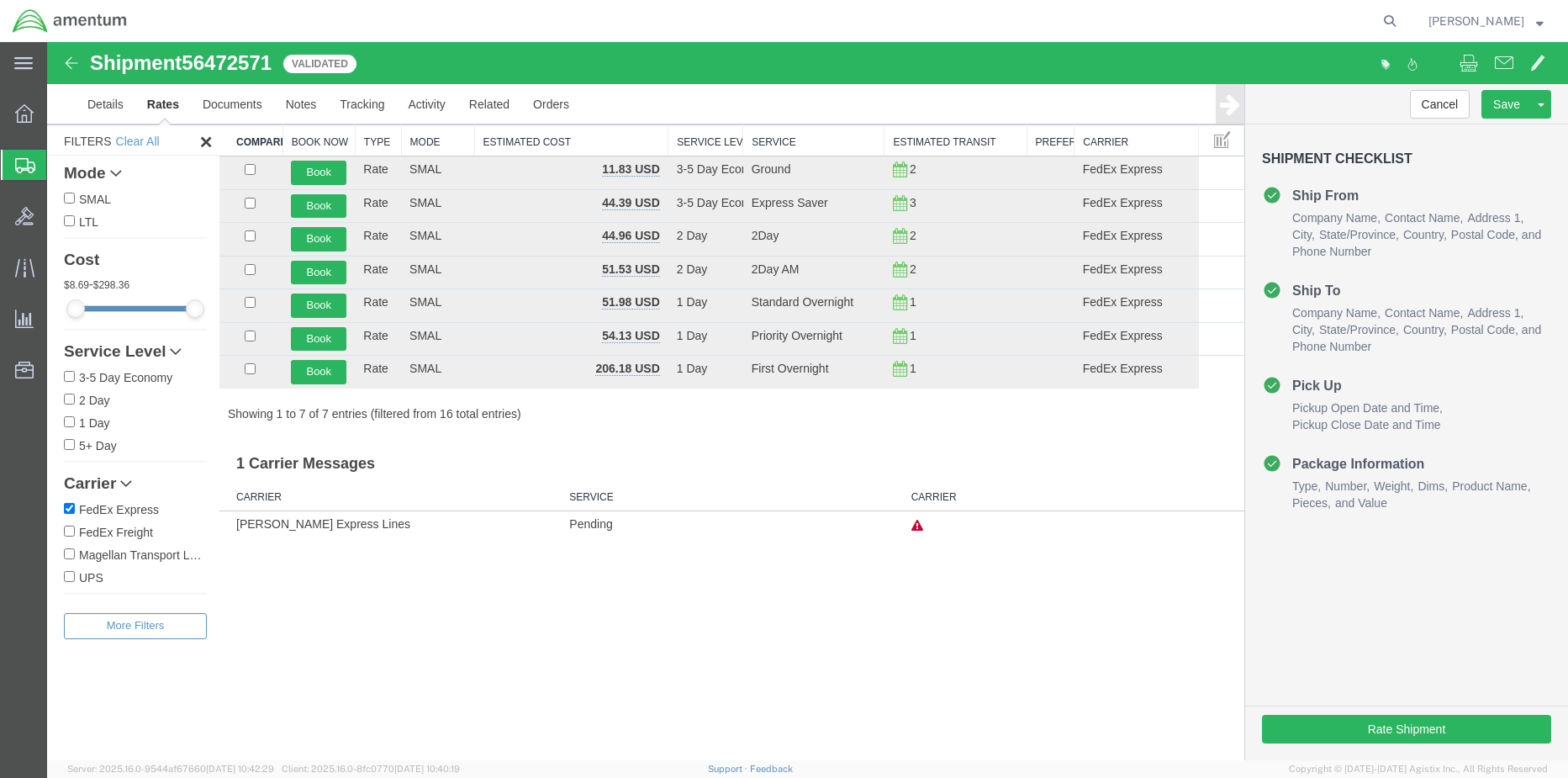
scroll to position [0, 0]
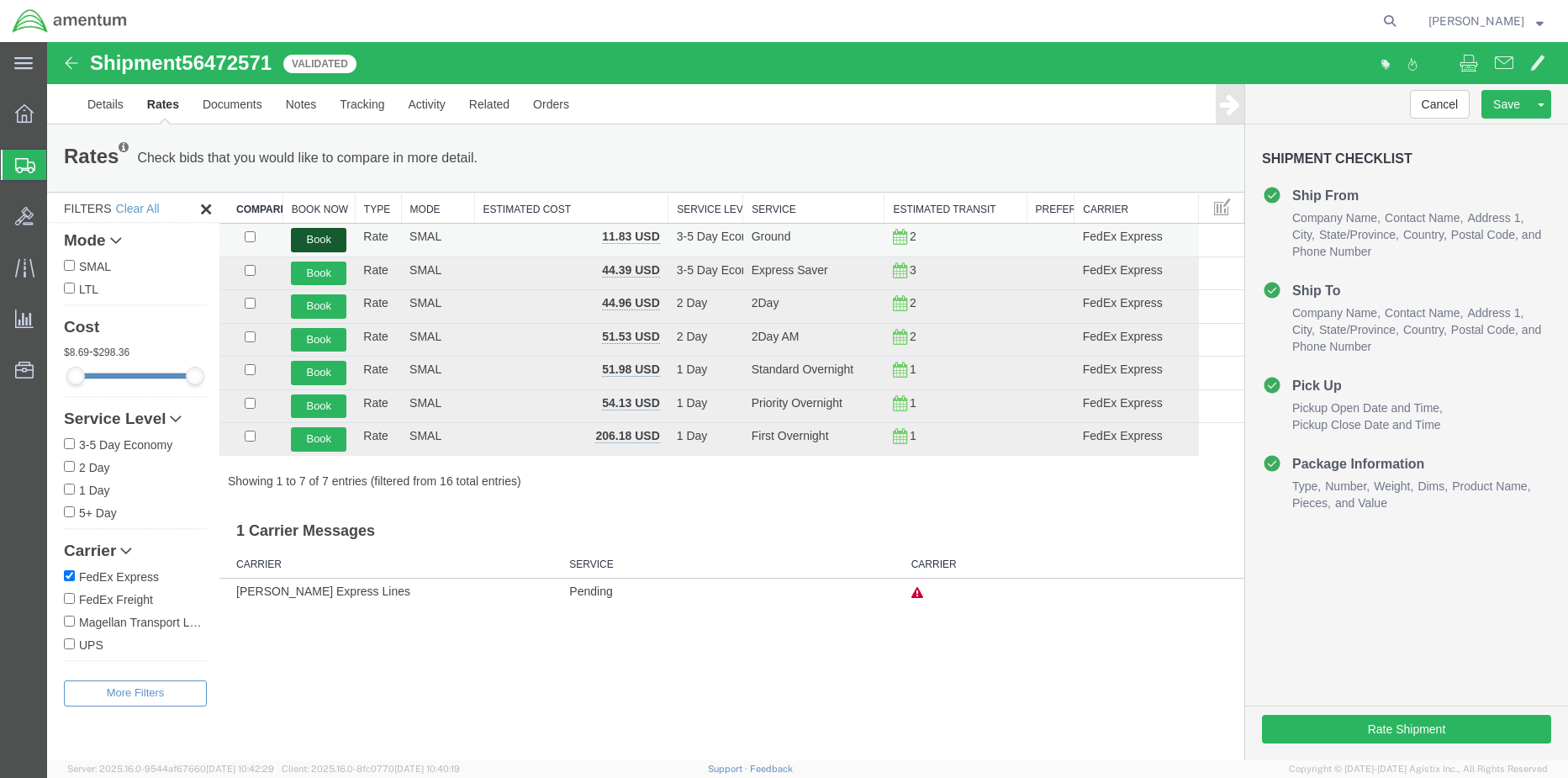
click at [326, 236] on button "Book" at bounding box center [318, 239] width 56 height 24
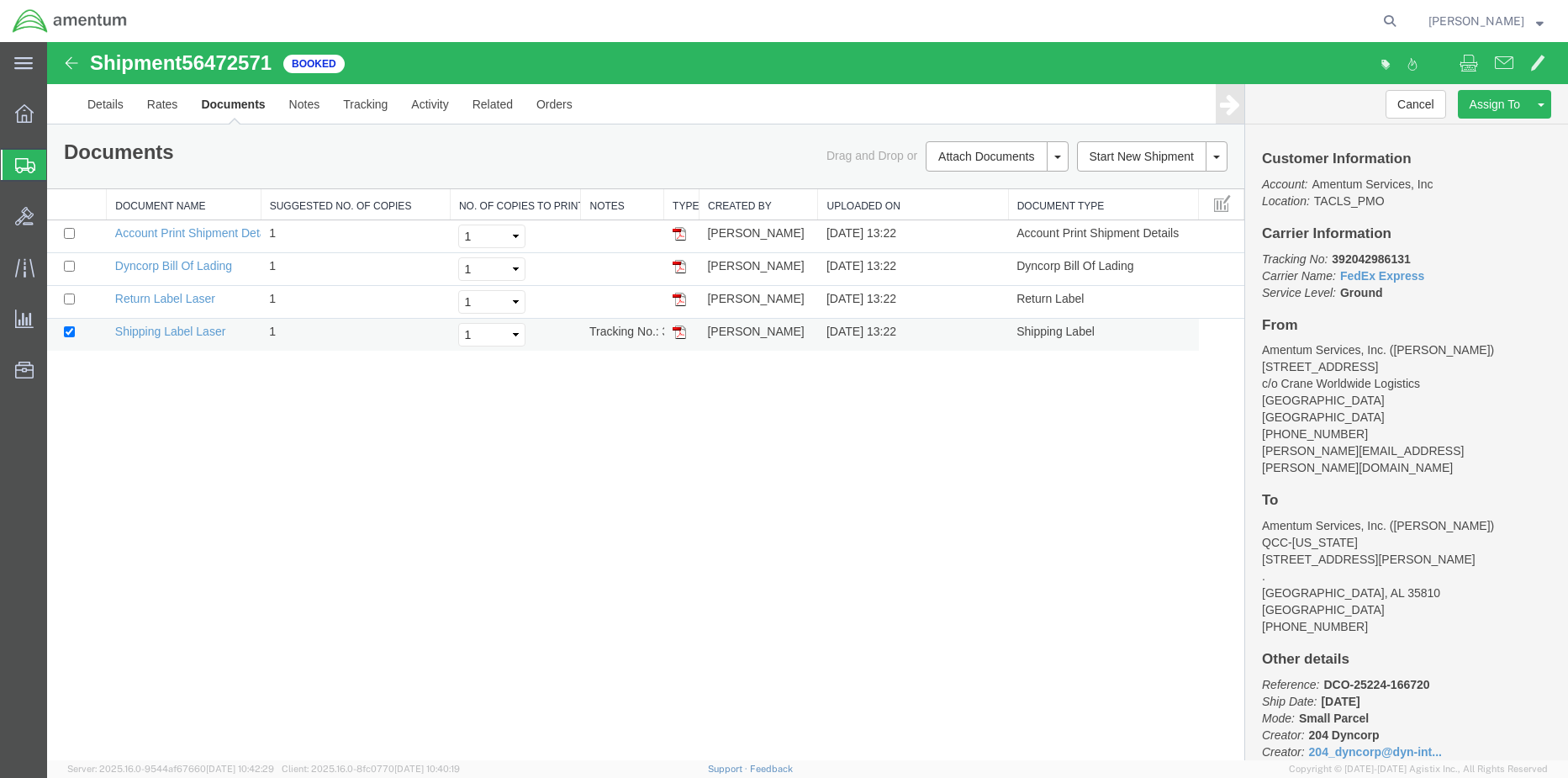
click at [680, 331] on img at bounding box center [679, 332] width 14 height 14
click at [681, 301] on img at bounding box center [679, 299] width 14 height 14
click at [15, 114] on icon at bounding box center [24, 113] width 18 height 18
click at [28, 116] on icon at bounding box center [24, 113] width 18 height 18
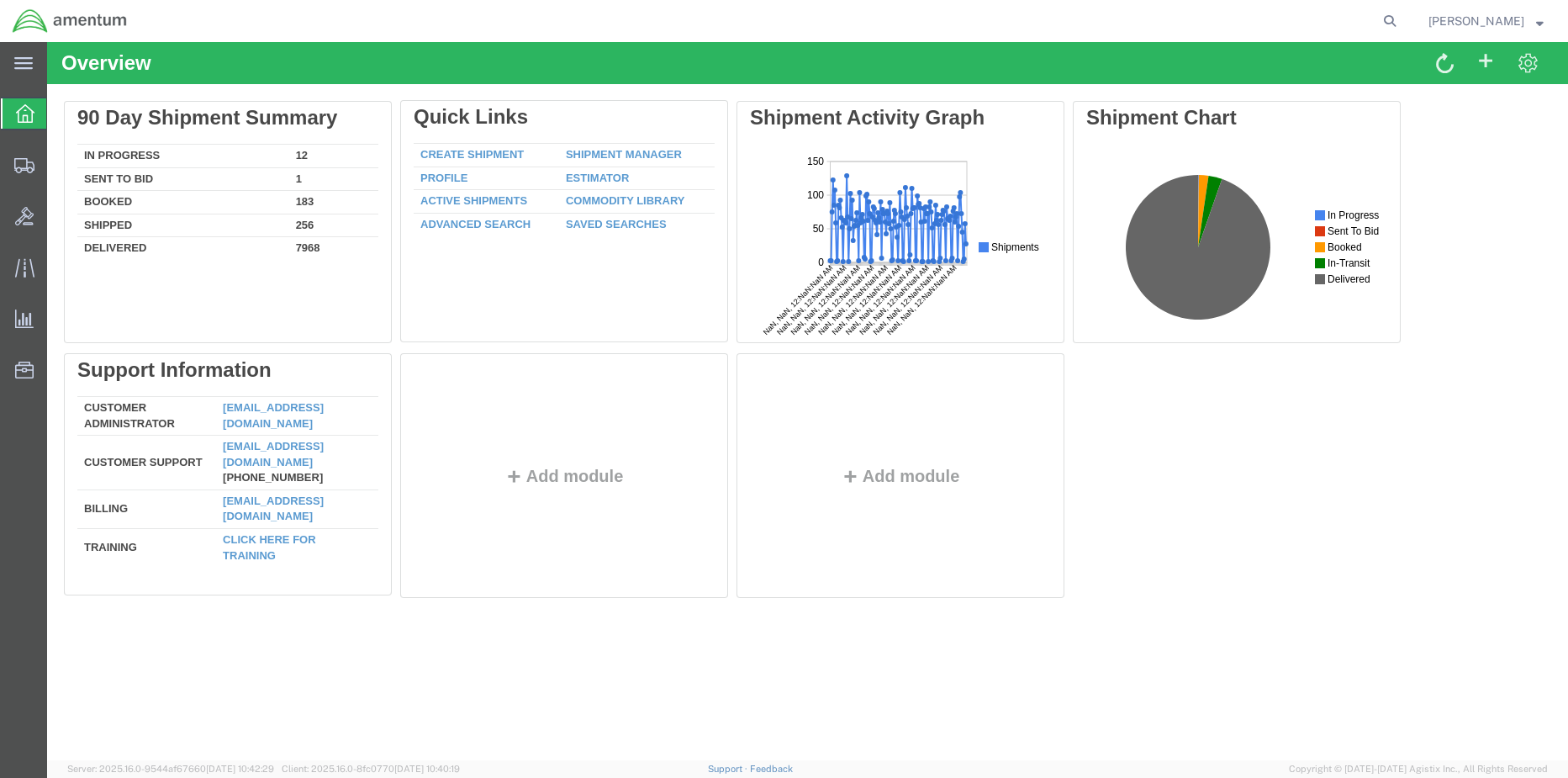
click at [638, 151] on div "Delete 90 Day Shipment Summary In Progress 12 Sent To Bid 1 Booked 183 Shipped …" at bounding box center [807, 353] width 1487 height 505
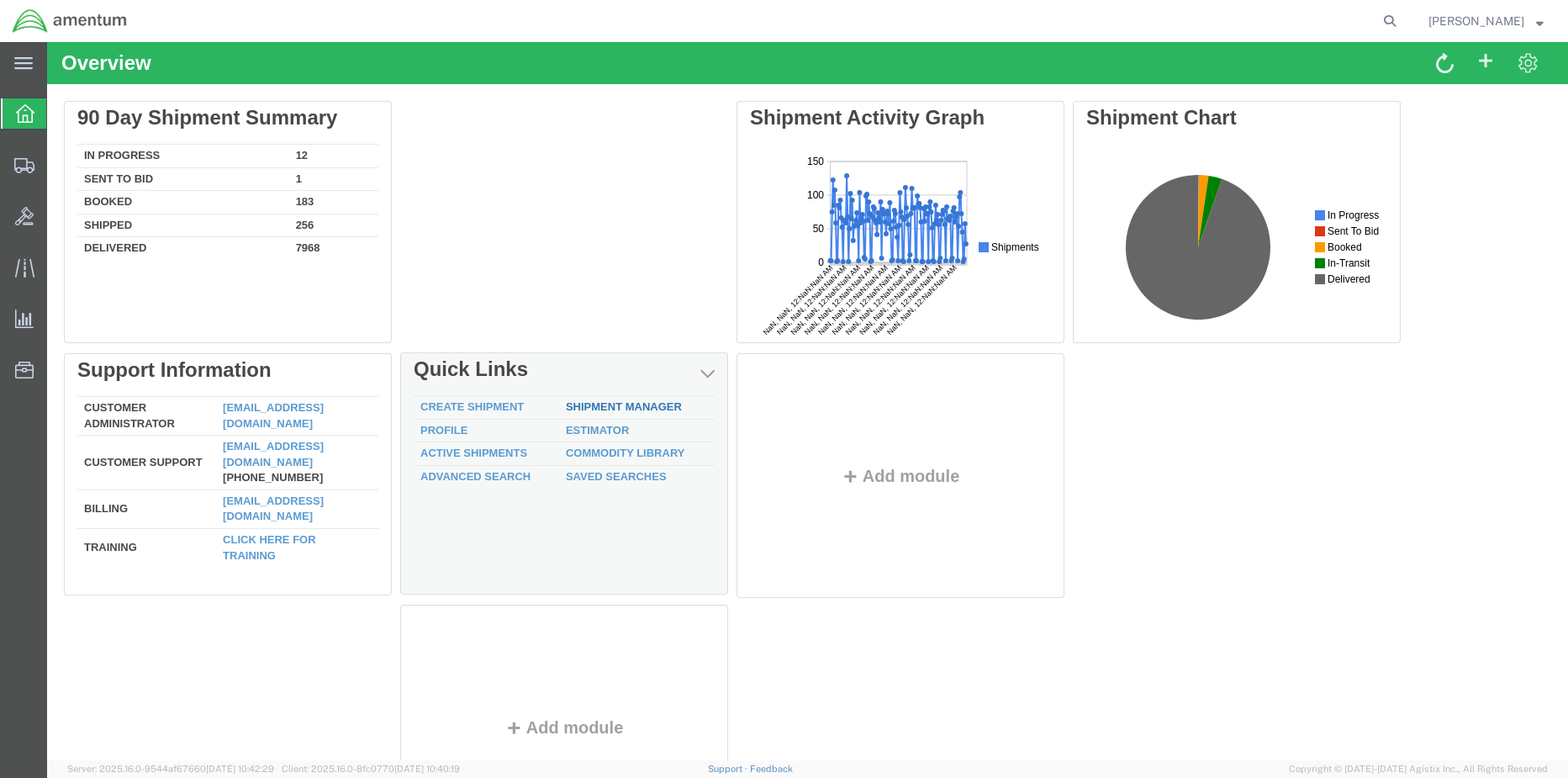
click at [597, 402] on link "Shipment Manager" at bounding box center [623, 406] width 116 height 13
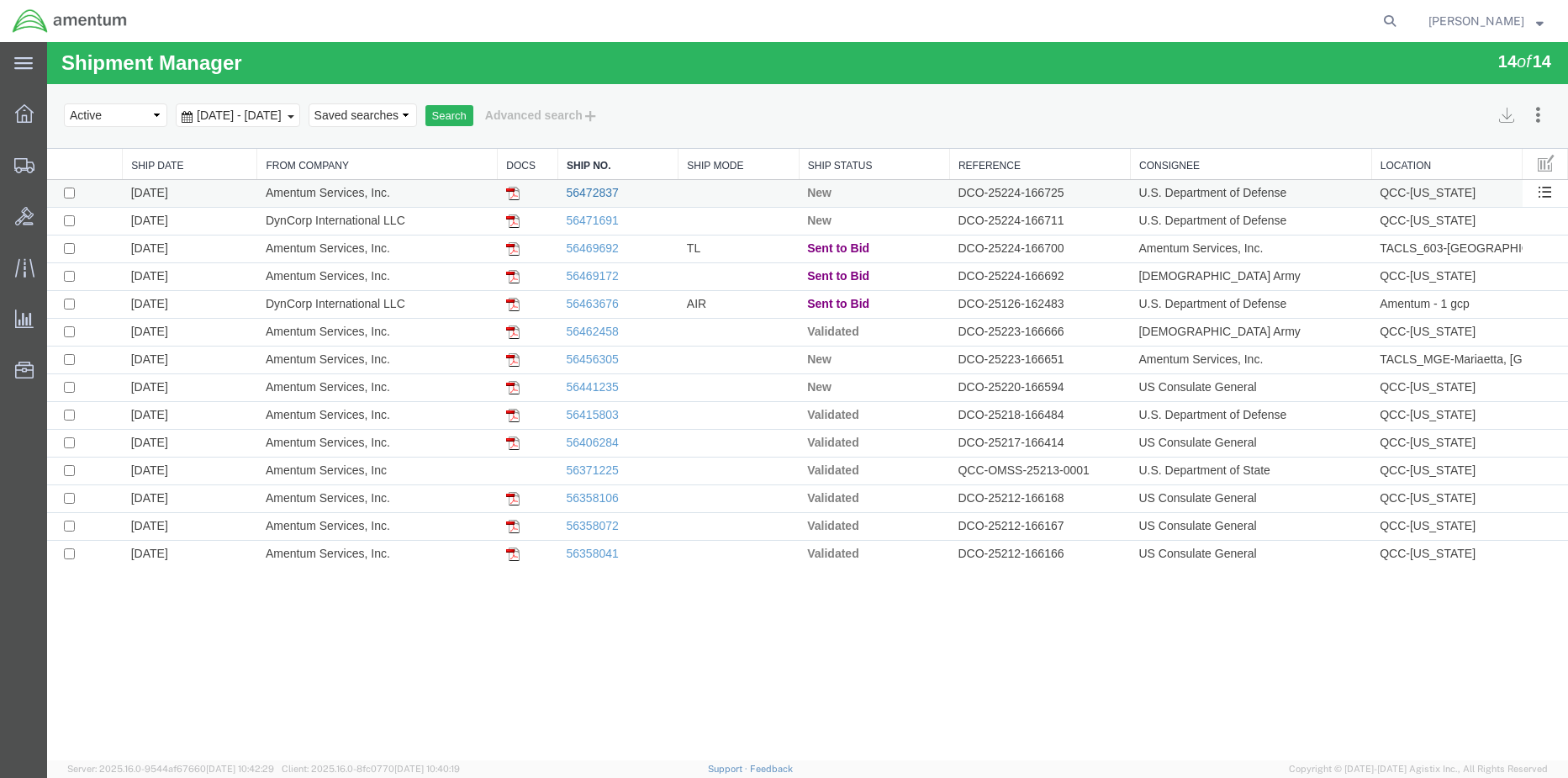
click at [609, 189] on link "56472837" at bounding box center [592, 193] width 52 height 14
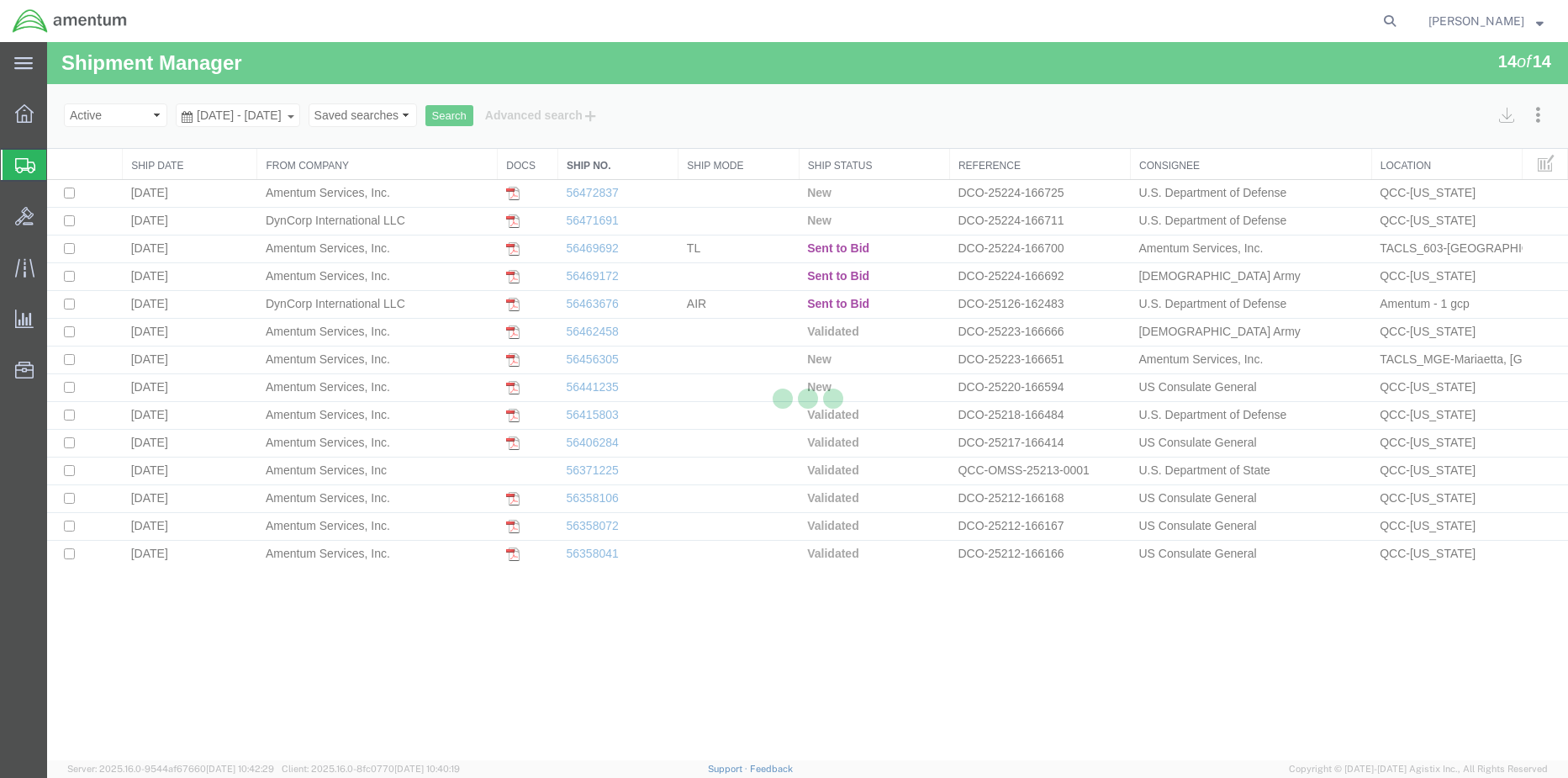
select select "42668"
select select "60371"
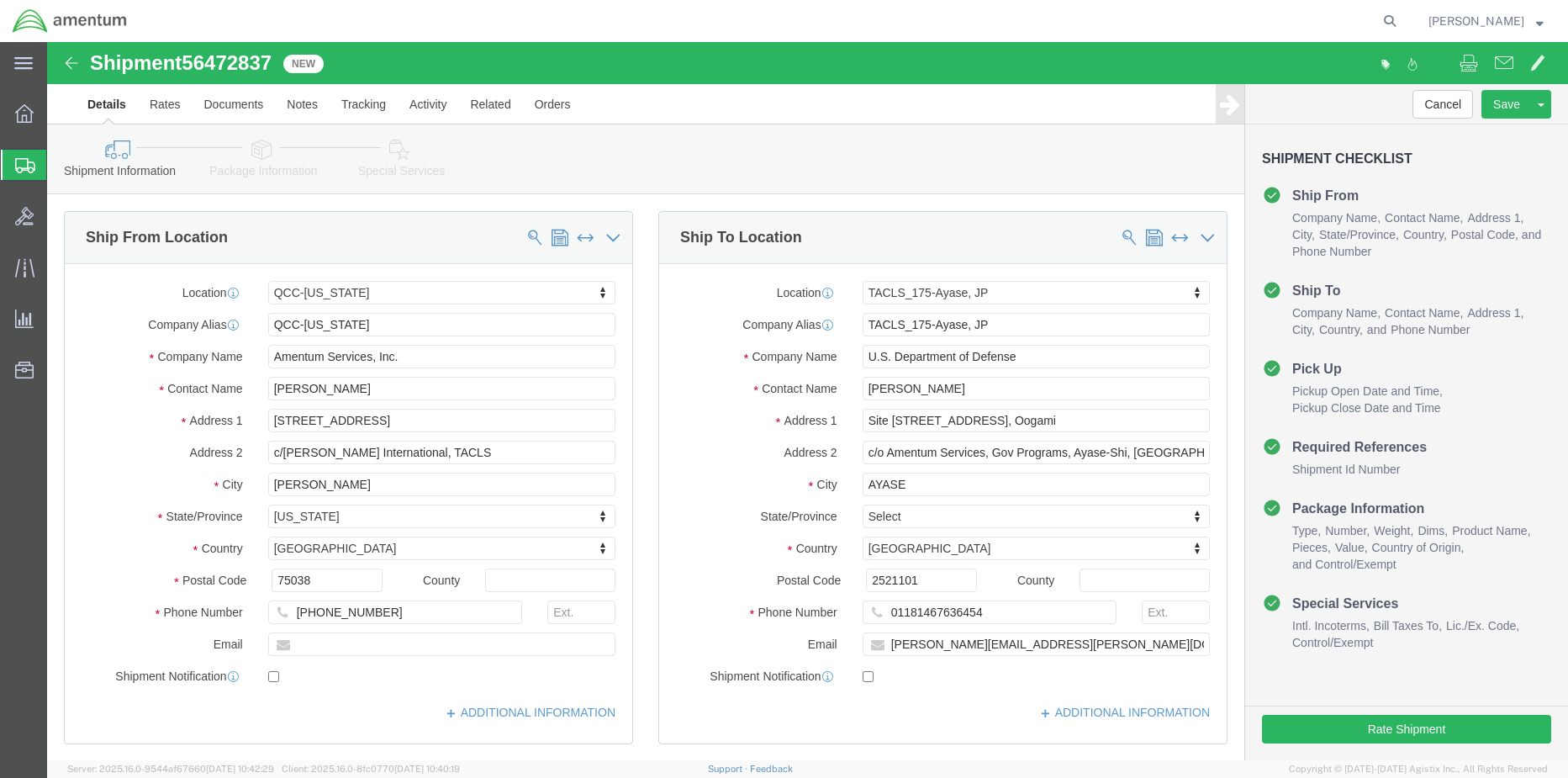
click icon
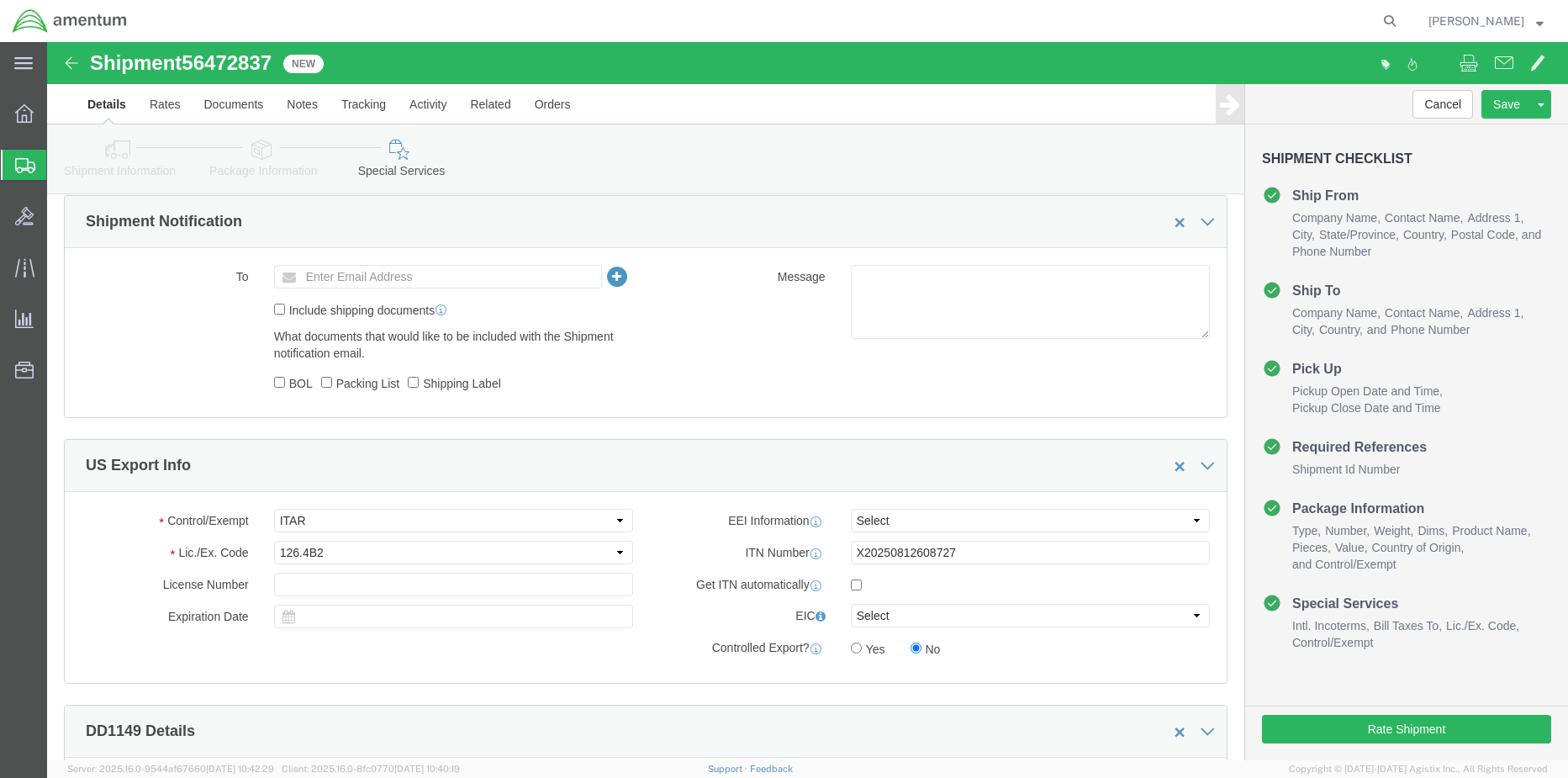
scroll to position [1178, 0]
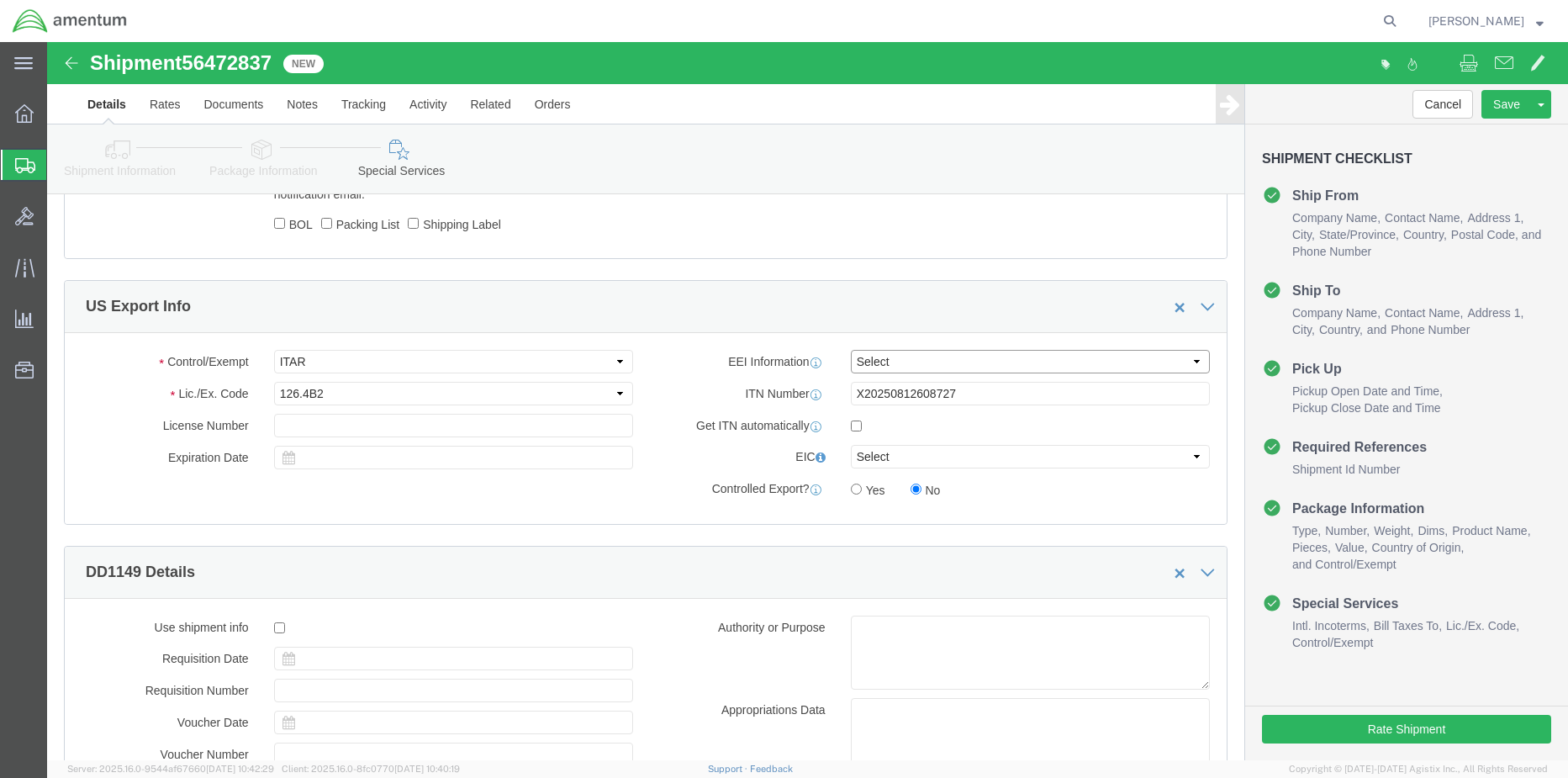
click select "Select AES-Direct EEI Carrier File EEI EEI Exempt"
select select "AESD"
click select "Select AES-Direct EEI Carrier File EEI EEI Exempt"
click button "Rate Shipment"
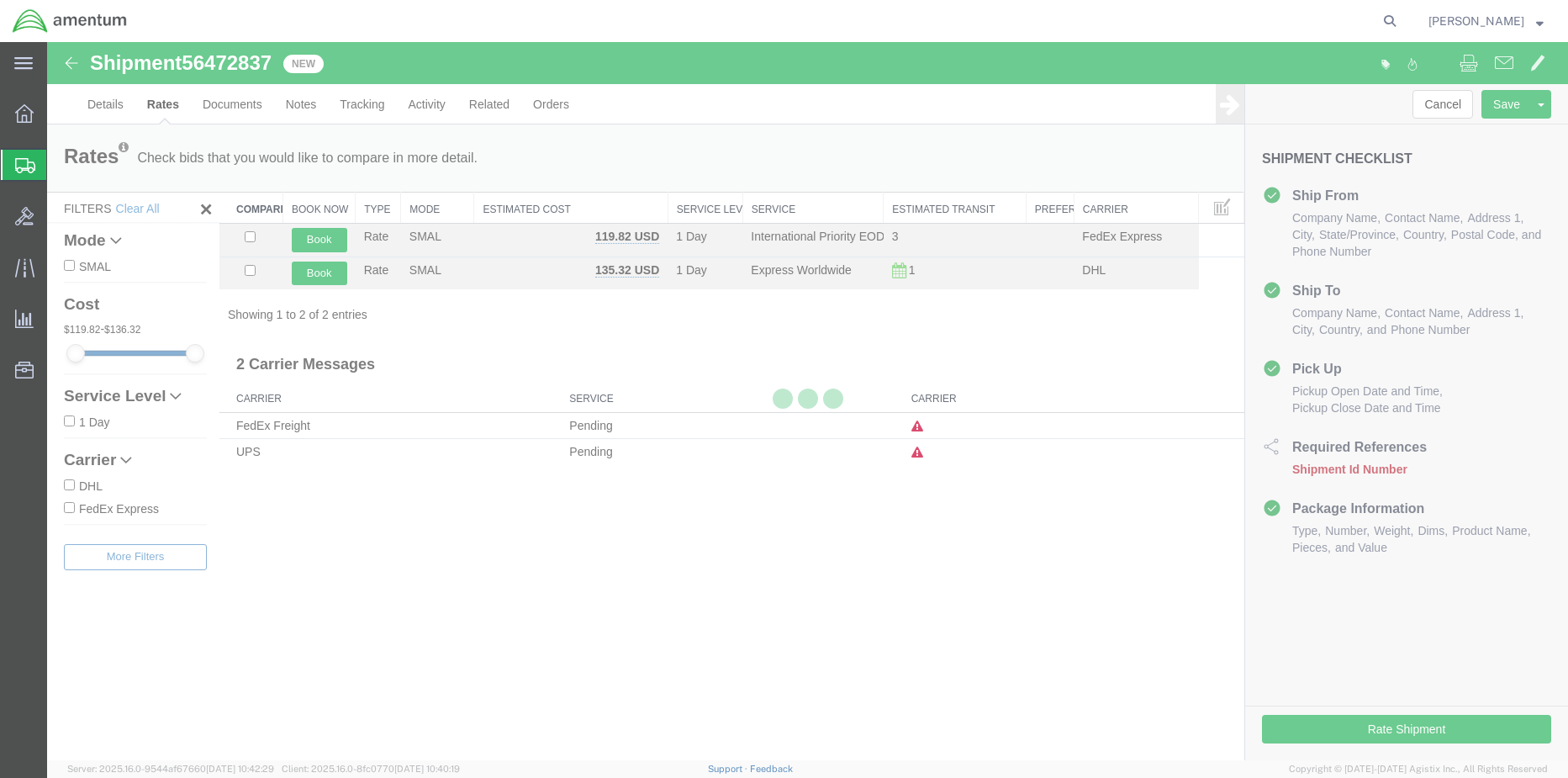
scroll to position [0, 0]
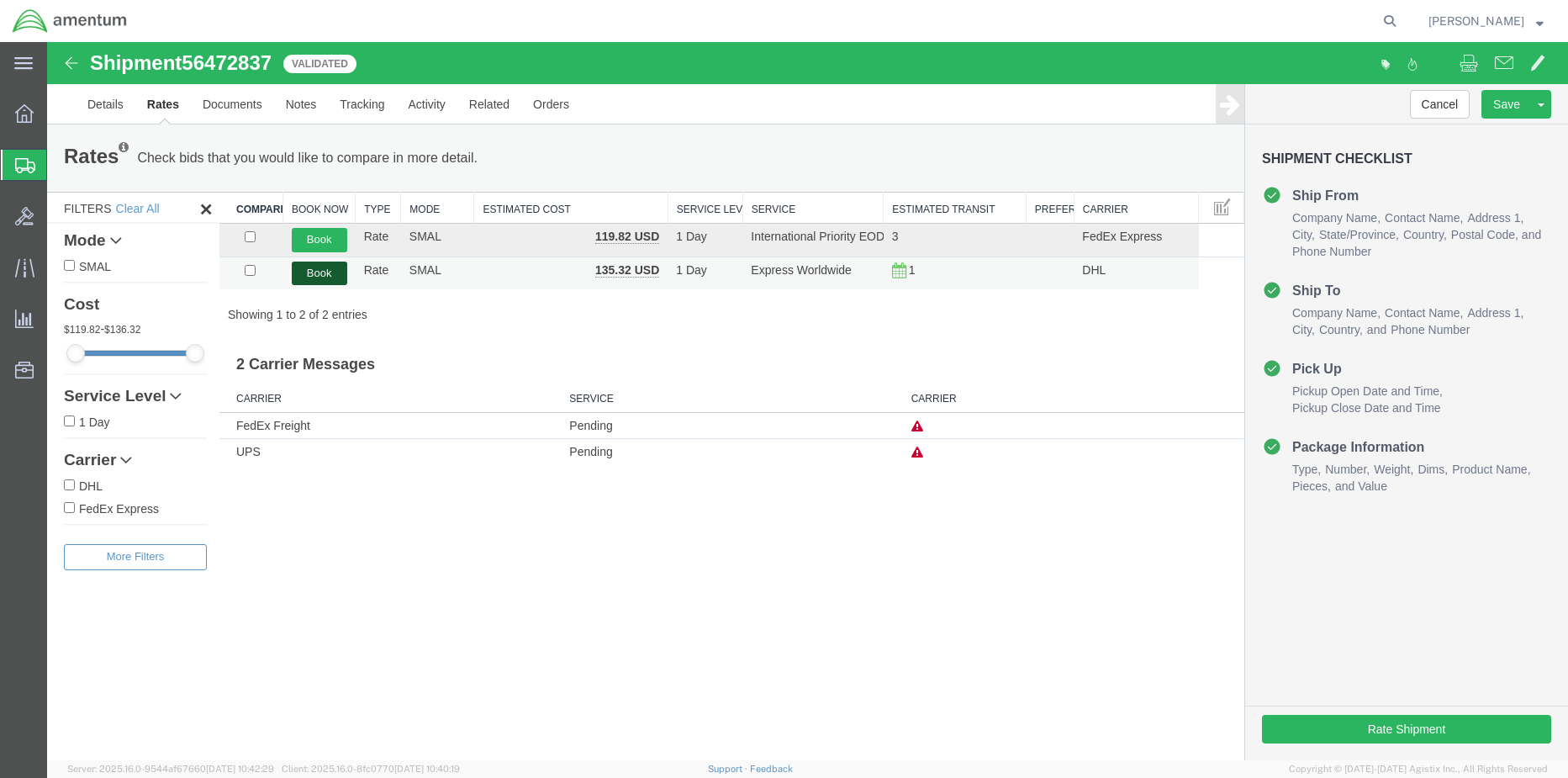
click at [314, 275] on button "Book" at bounding box center [319, 273] width 56 height 24
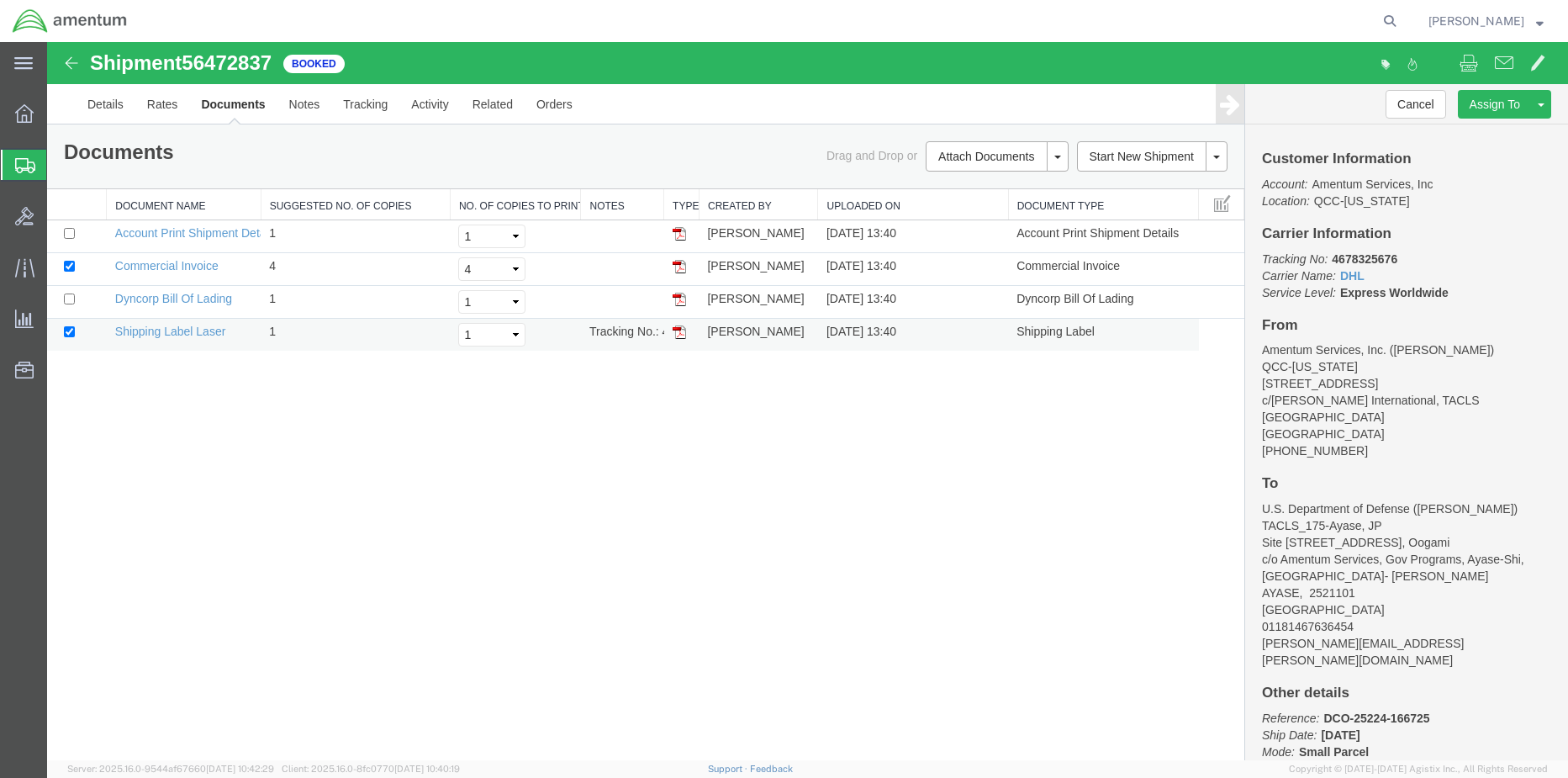
click at [683, 326] on img at bounding box center [679, 332] width 14 height 14
